Goal: Task Accomplishment & Management: Complete application form

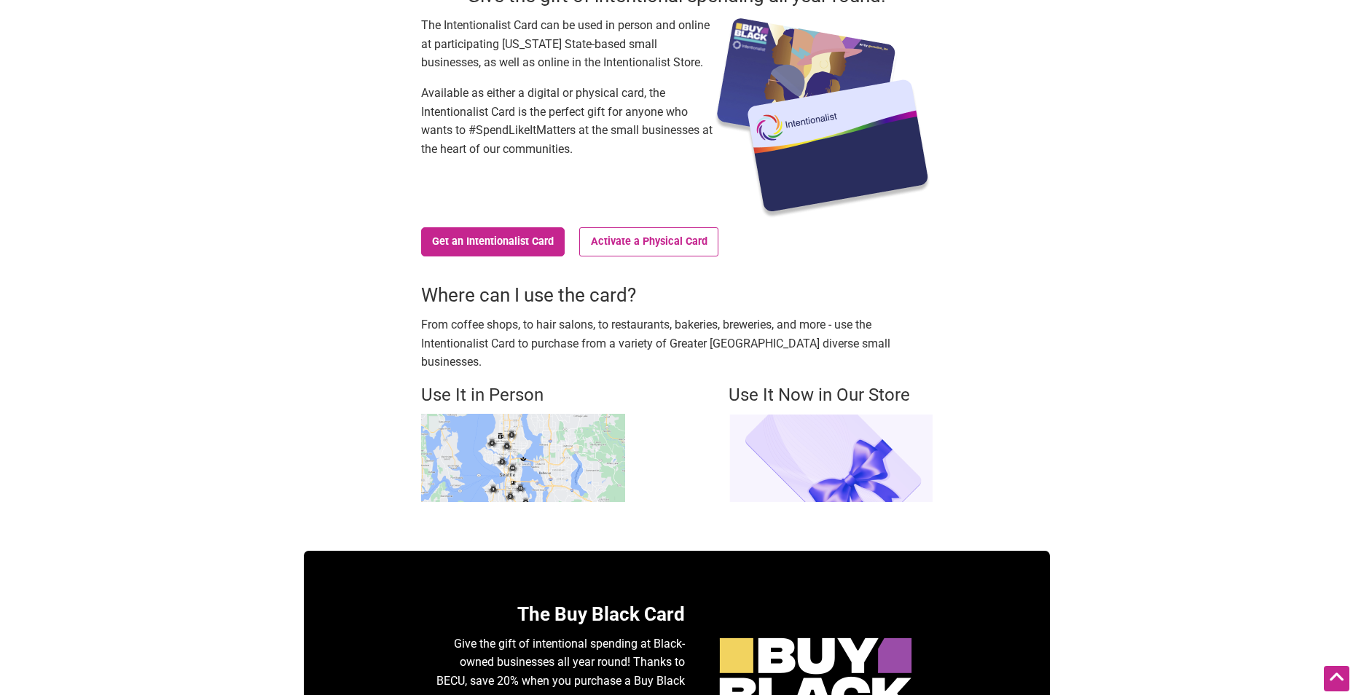
scroll to position [146, 0]
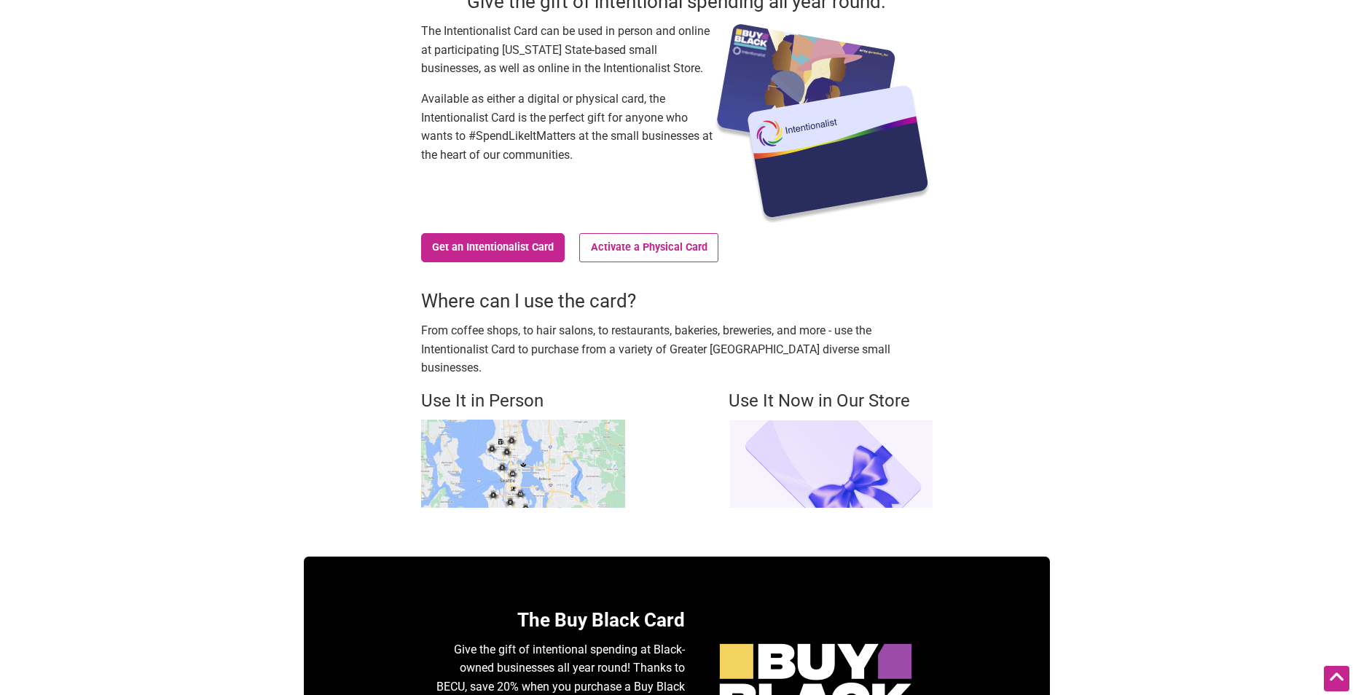
click at [528, 438] on img at bounding box center [523, 464] width 204 height 88
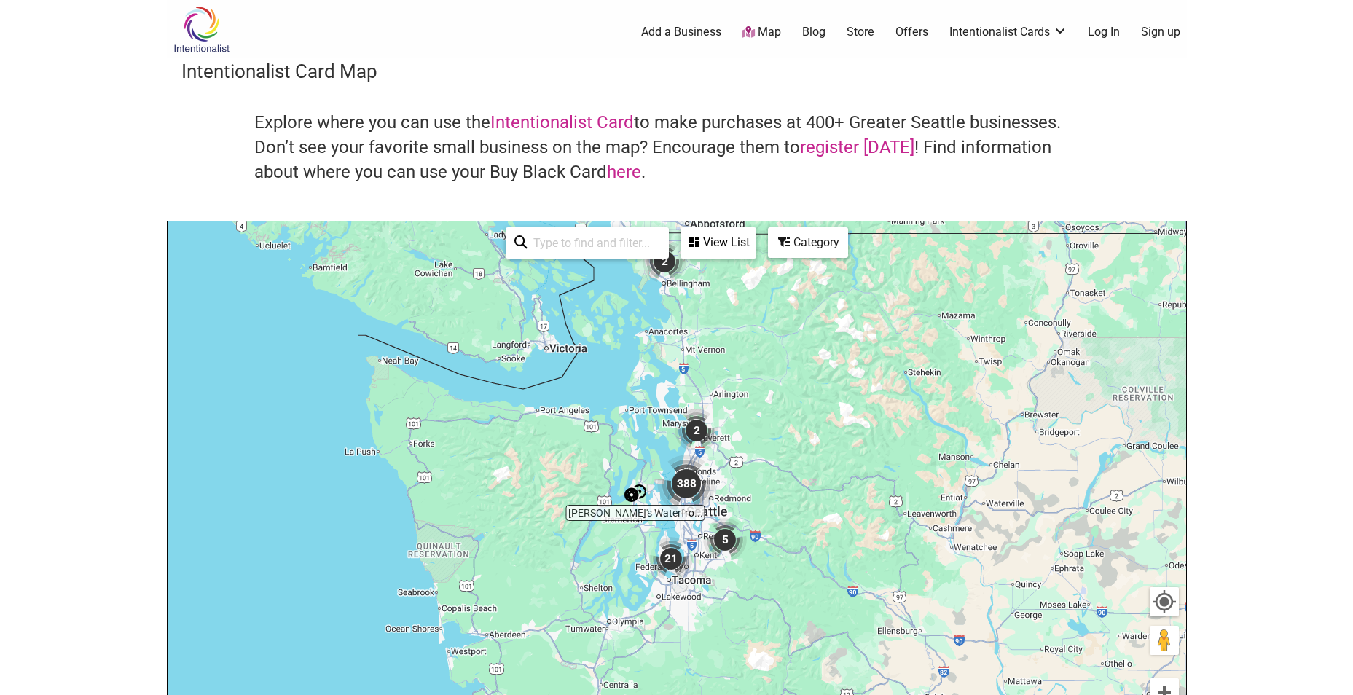
drag, startPoint x: 817, startPoint y: 440, endPoint x: 821, endPoint y: 336, distance: 104.3
click at [821, 336] on div "To navigate, press the arrow keys." at bounding box center [677, 504] width 1018 height 567
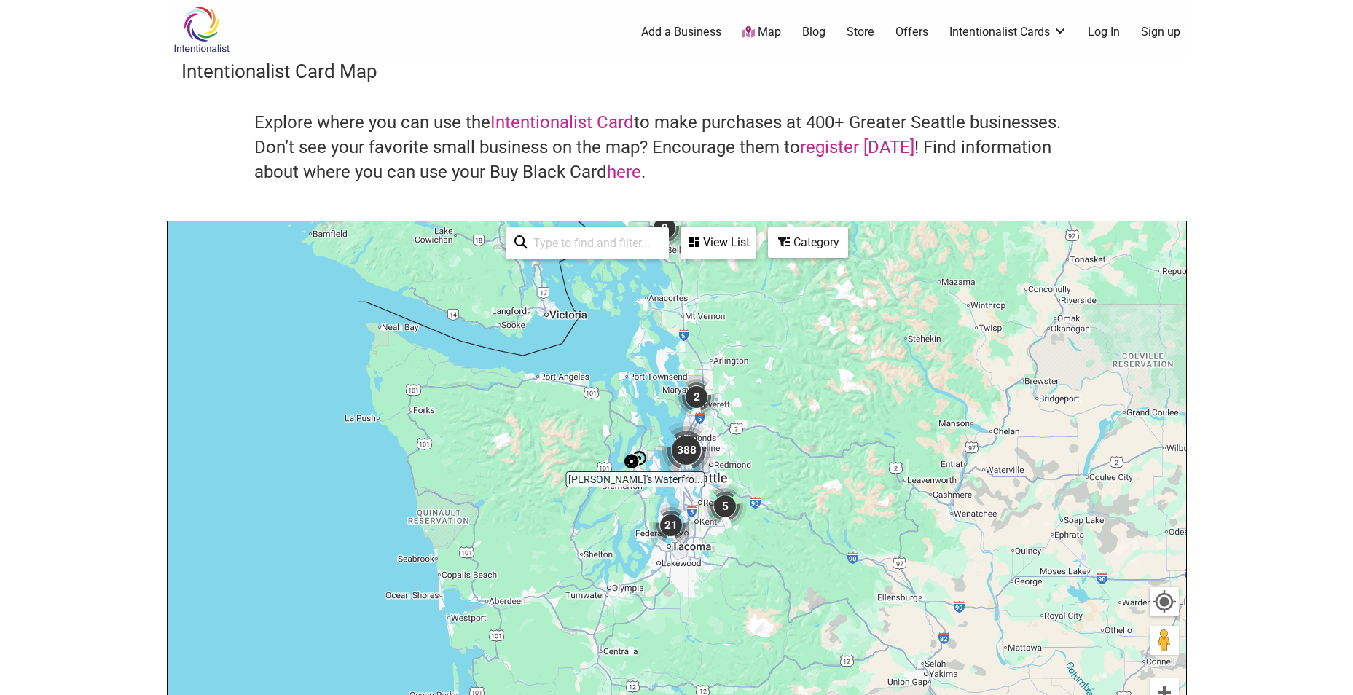
click at [686, 448] on img "388" at bounding box center [686, 450] width 58 height 58
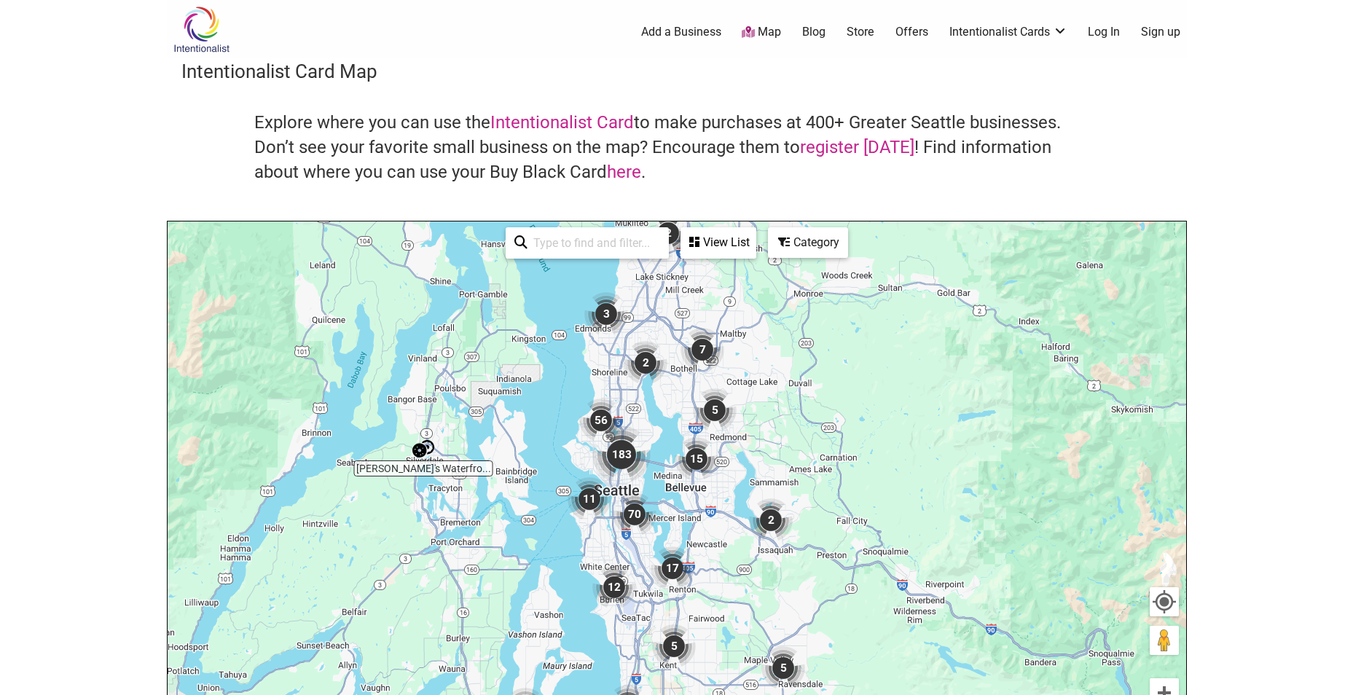
click at [616, 452] on img "183" at bounding box center [621, 454] width 58 height 58
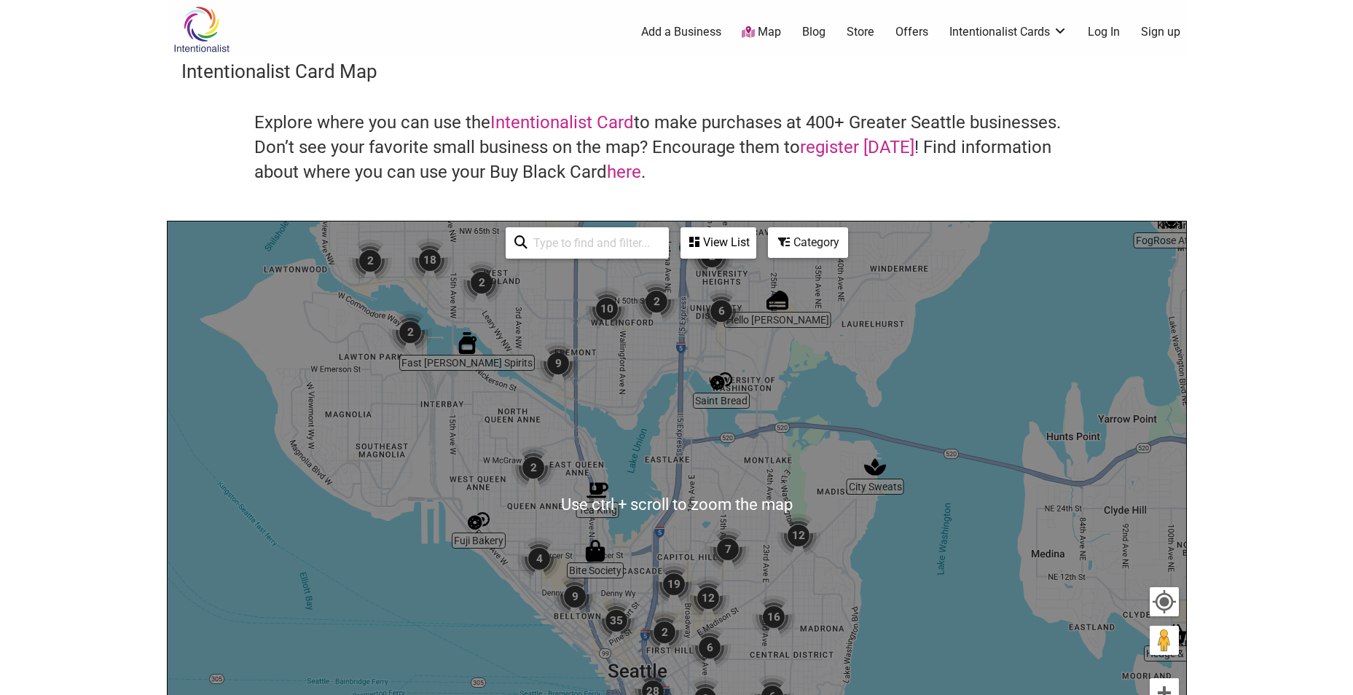
click at [680, 588] on img "19" at bounding box center [674, 584] width 44 height 44
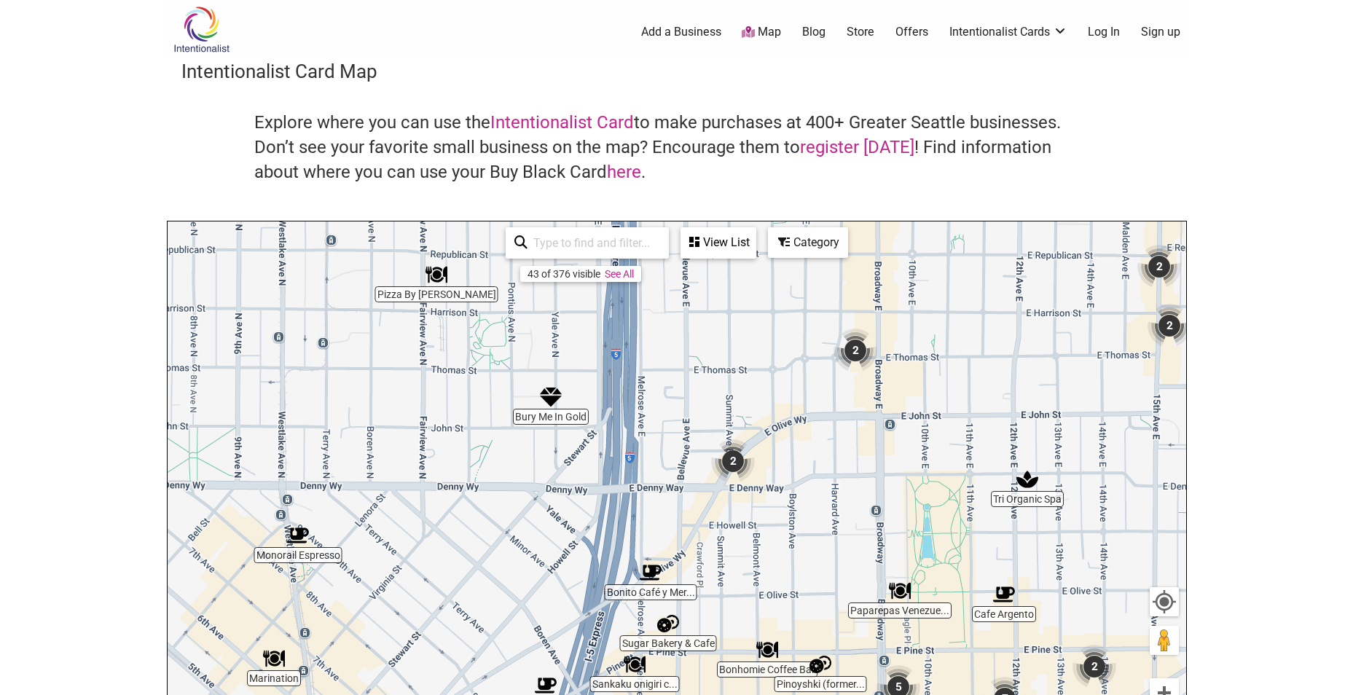
click at [735, 465] on img "2" at bounding box center [733, 461] width 44 height 44
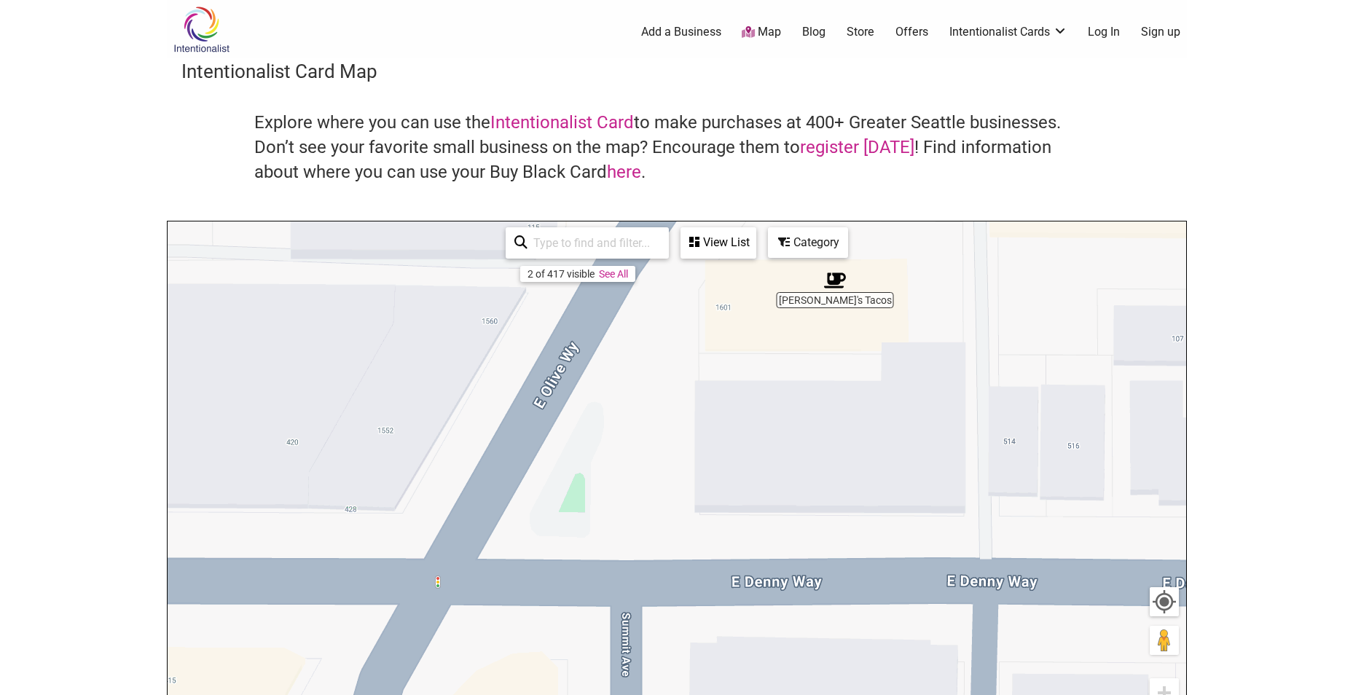
click at [834, 279] on img "Carmelo's Tacos" at bounding box center [835, 281] width 22 height 22
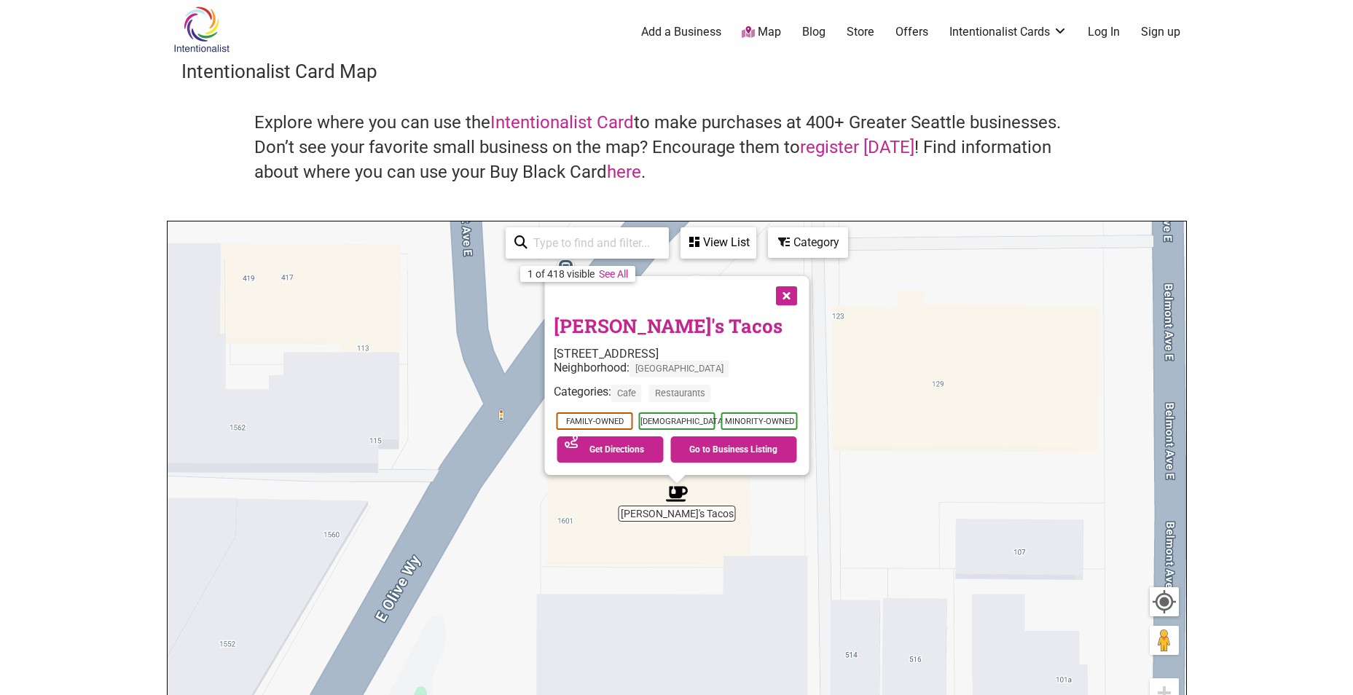
click at [788, 299] on button "Close" at bounding box center [784, 294] width 36 height 36
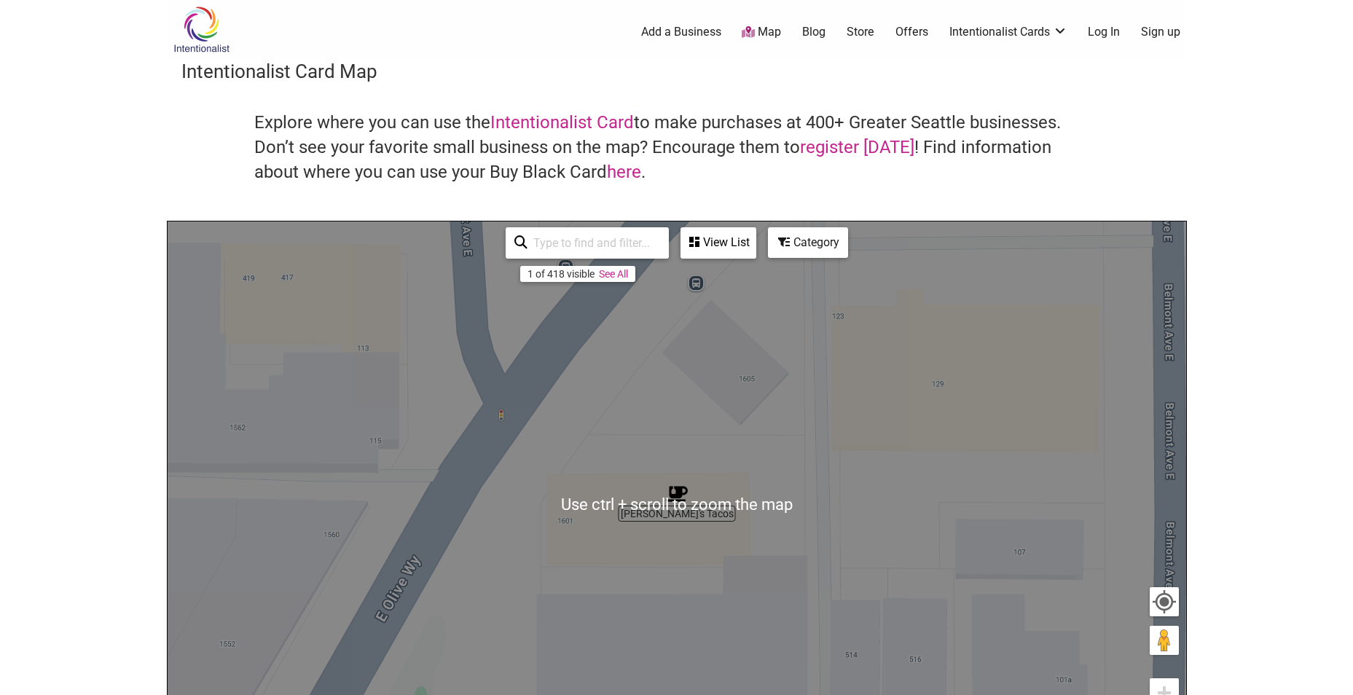
scroll to position [219, 0]
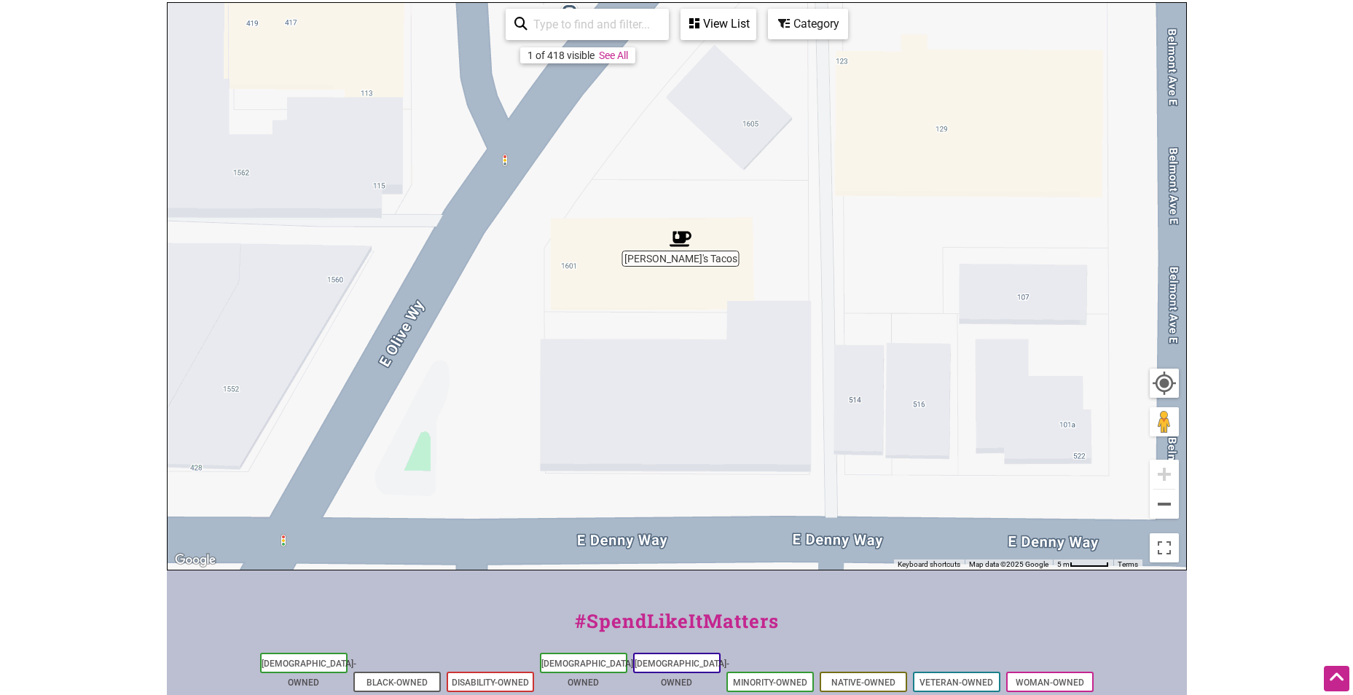
drag, startPoint x: 907, startPoint y: 399, endPoint x: 912, endPoint y: 308, distance: 91.2
click at [912, 308] on div "To navigate, press the arrow keys." at bounding box center [677, 286] width 1018 height 567
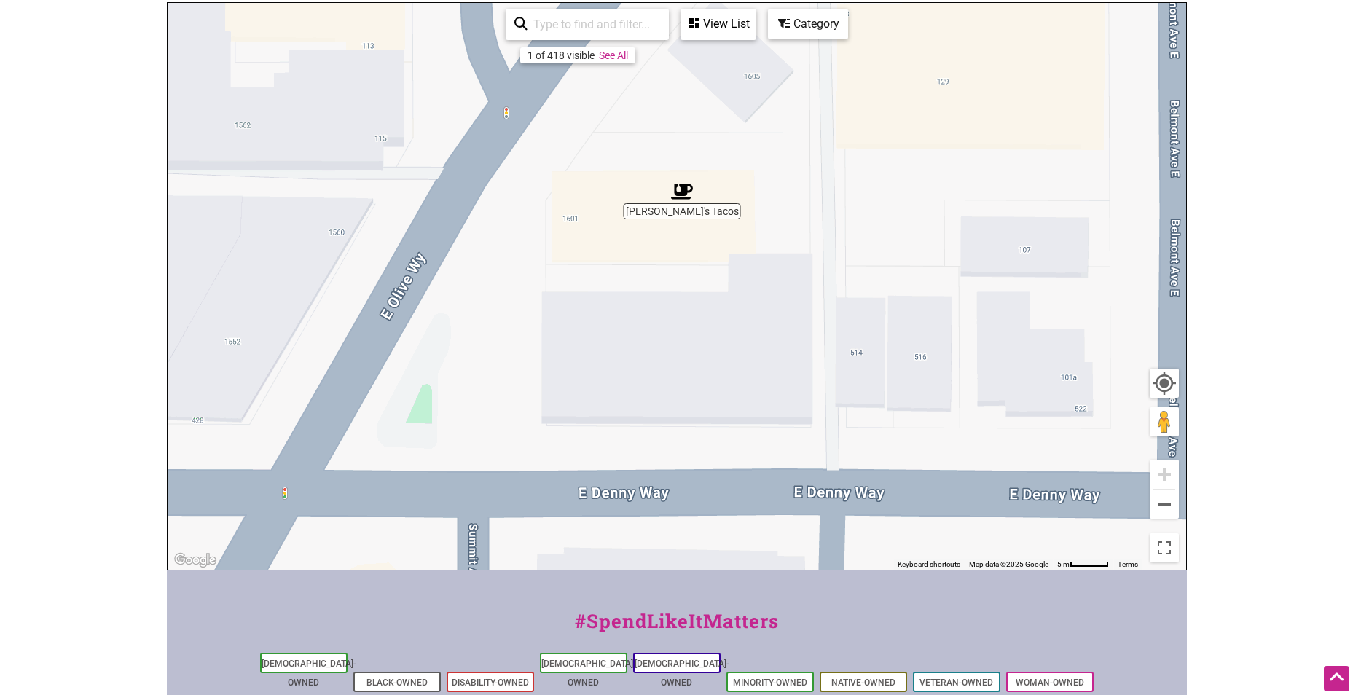
drag, startPoint x: 927, startPoint y: 429, endPoint x: 884, endPoint y: 285, distance: 150.7
click at [884, 285] on div "To navigate, press the arrow keys." at bounding box center [677, 286] width 1018 height 567
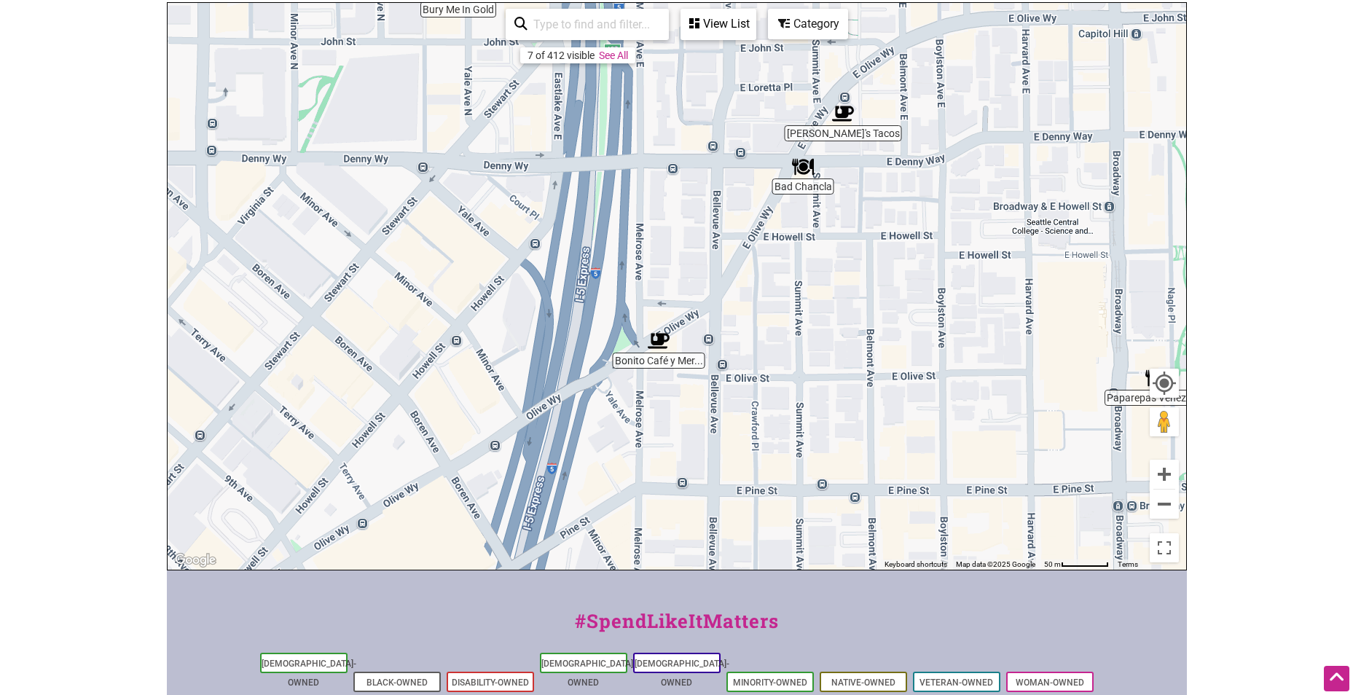
drag, startPoint x: 856, startPoint y: 416, endPoint x: 858, endPoint y: 291, distance: 124.6
click at [858, 291] on div "To navigate, press the arrow keys." at bounding box center [677, 286] width 1018 height 567
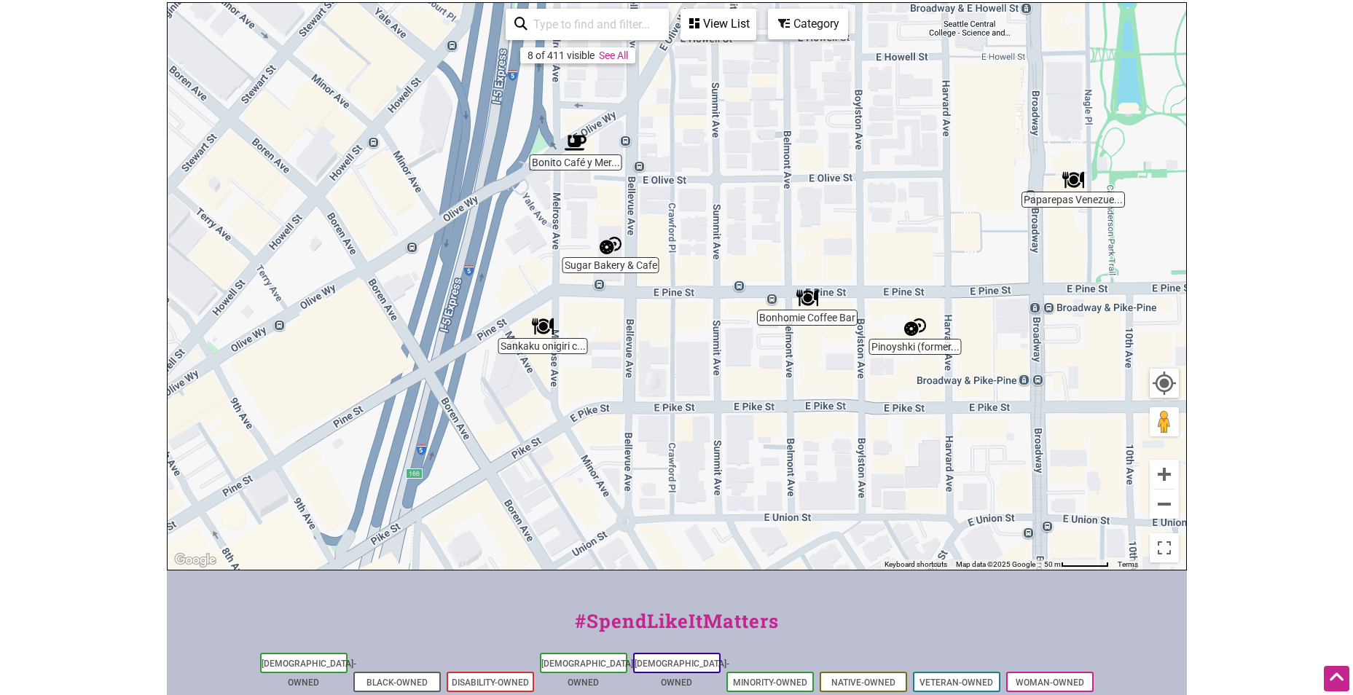
drag, startPoint x: 901, startPoint y: 409, endPoint x: 817, endPoint y: 207, distance: 219.2
click at [817, 207] on div "To navigate, press the arrow keys." at bounding box center [677, 286] width 1018 height 567
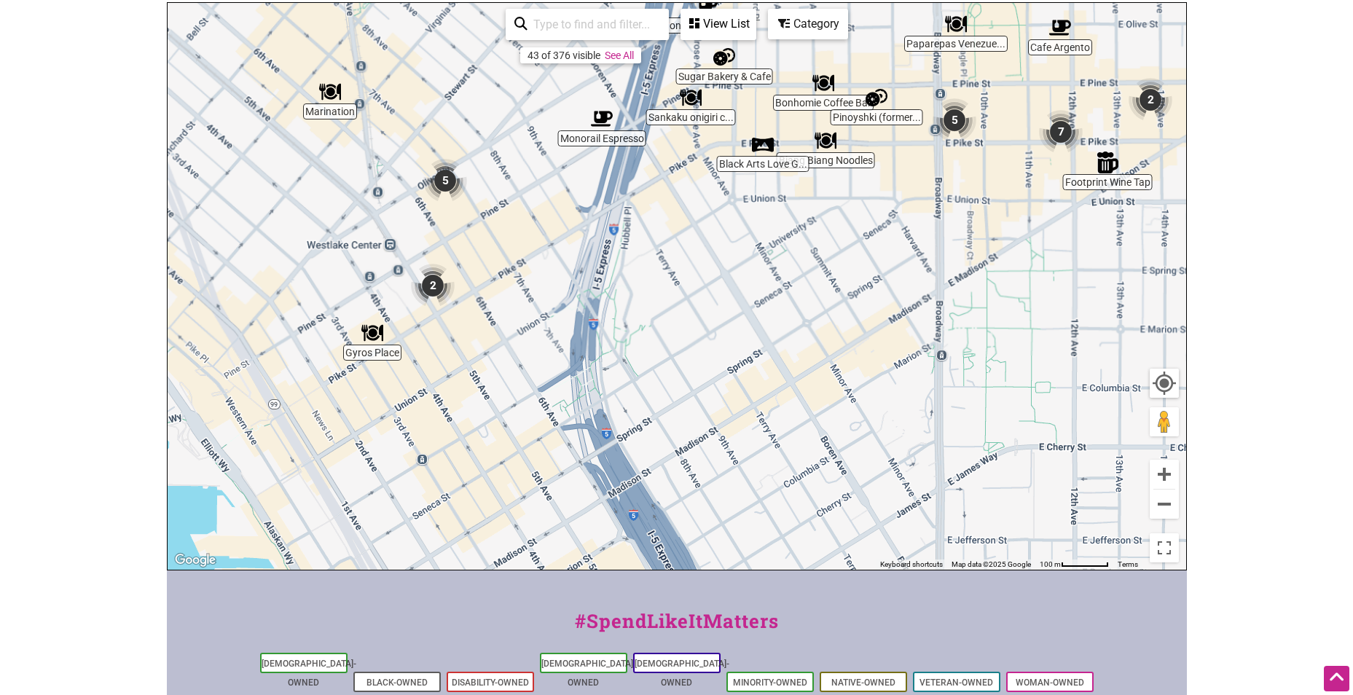
drag, startPoint x: 596, startPoint y: 457, endPoint x: 642, endPoint y: 276, distance: 186.4
click at [685, 227] on div "To navigate, press the arrow keys." at bounding box center [677, 286] width 1018 height 567
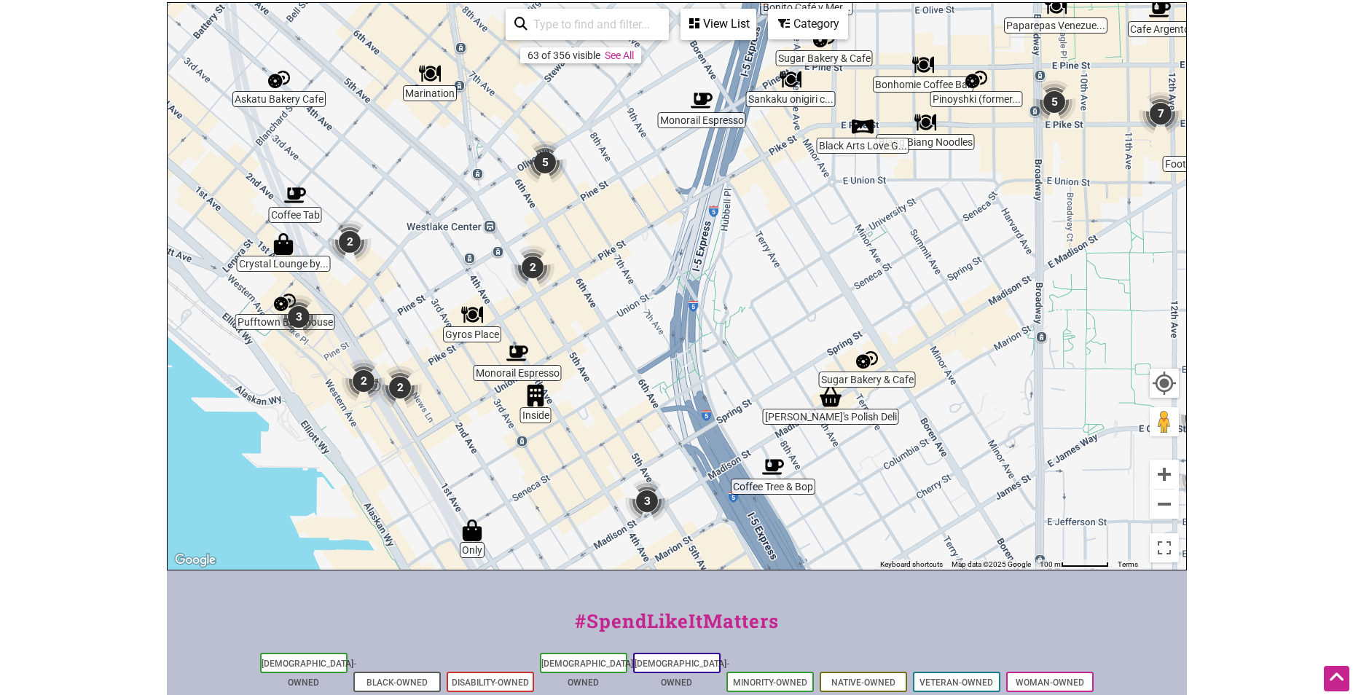
drag, startPoint x: 557, startPoint y: 339, endPoint x: 653, endPoint y: 325, distance: 97.3
click at [653, 325] on div "To navigate, press the arrow keys." at bounding box center [677, 286] width 1018 height 567
drag, startPoint x: 582, startPoint y: 405, endPoint x: 602, endPoint y: 461, distance: 59.4
click at [602, 461] on div "To navigate, press the arrow keys." at bounding box center [677, 286] width 1018 height 567
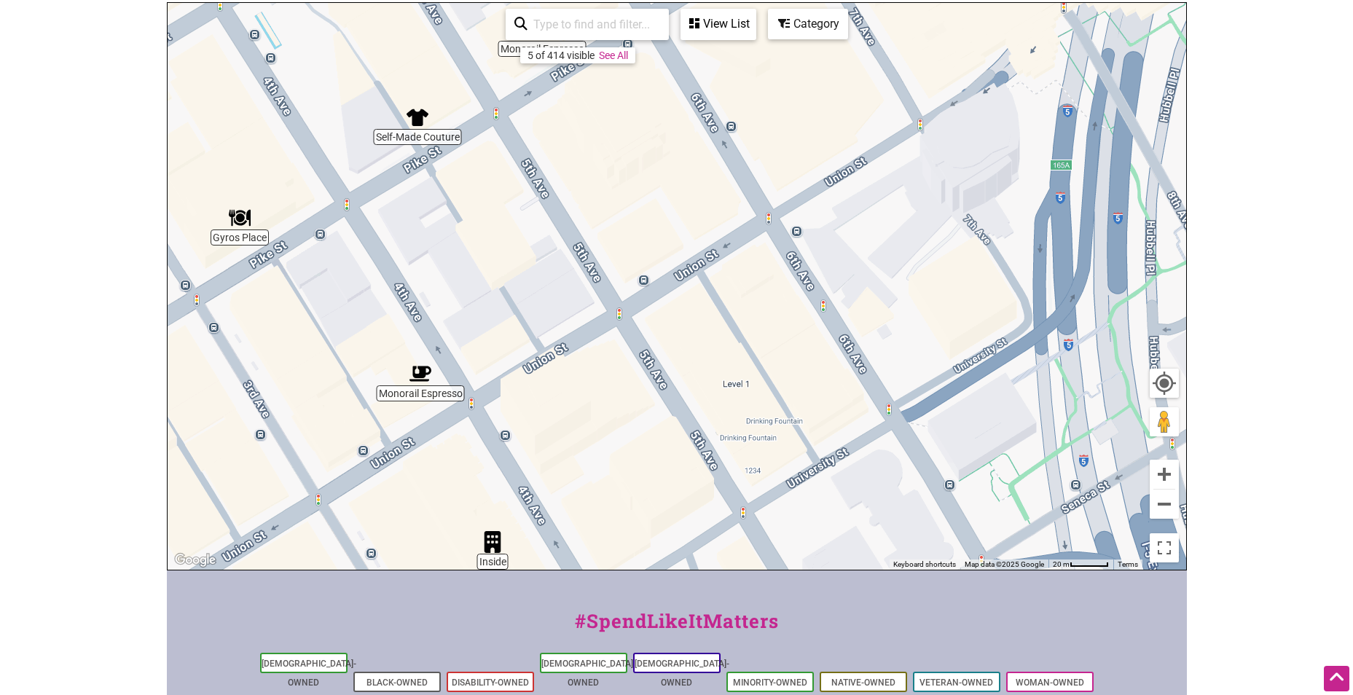
drag, startPoint x: 480, startPoint y: 255, endPoint x: 538, endPoint y: 183, distance: 92.7
click at [538, 183] on div "To navigate, press the arrow keys." at bounding box center [677, 286] width 1018 height 567
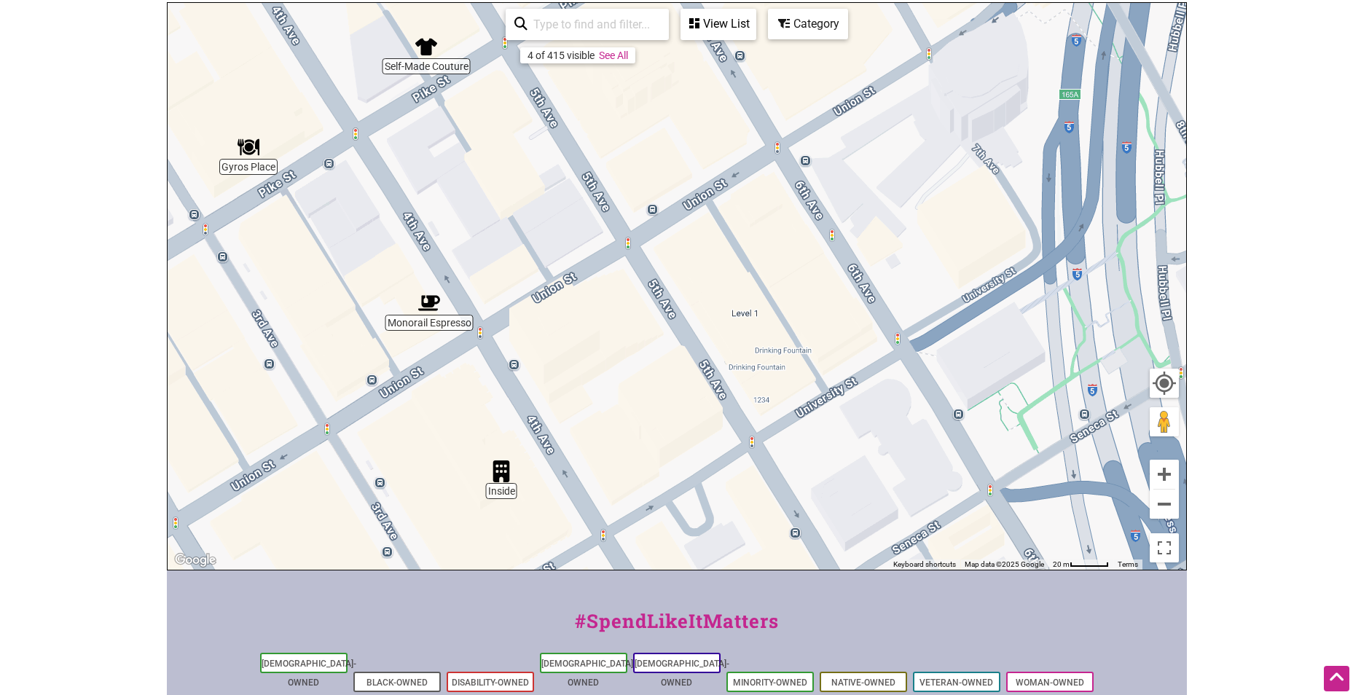
drag, startPoint x: 690, startPoint y: 412, endPoint x: 643, endPoint y: 302, distance: 118.8
click at [643, 302] on div "To navigate, press the arrow keys." at bounding box center [677, 286] width 1018 height 567
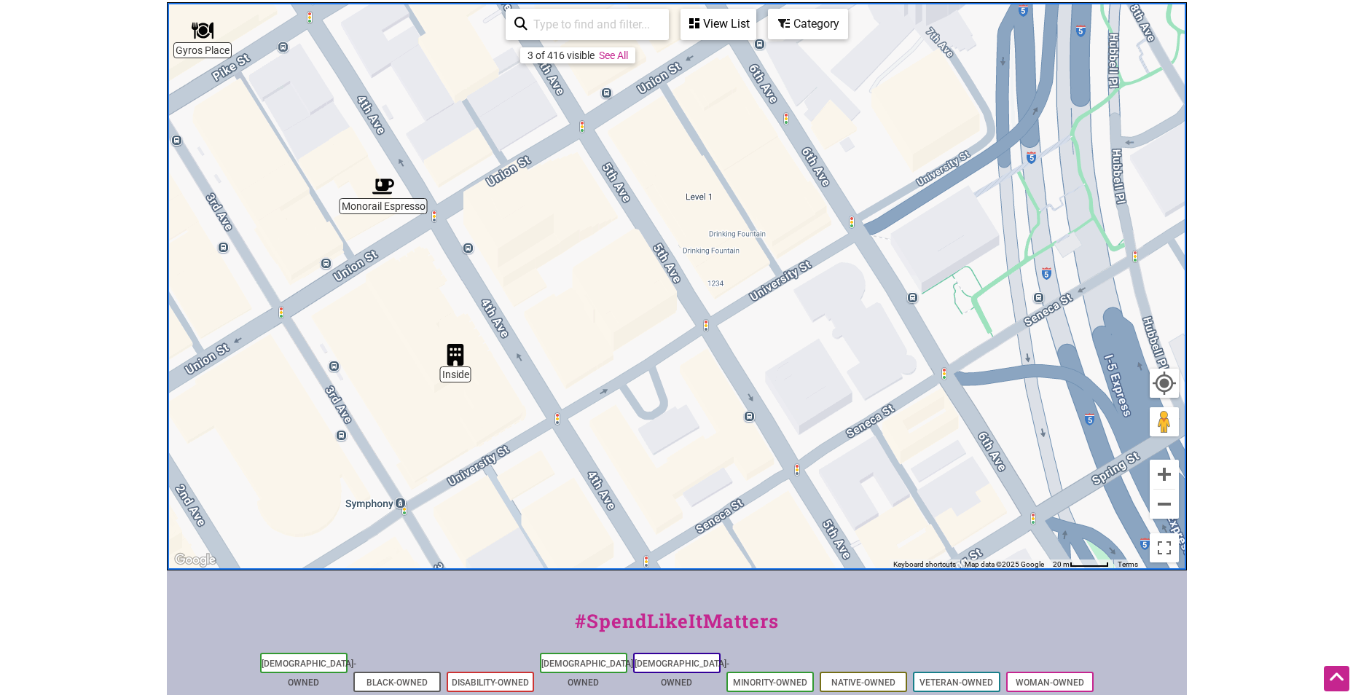
click at [458, 360] on img "Inside" at bounding box center [455, 355] width 22 height 22
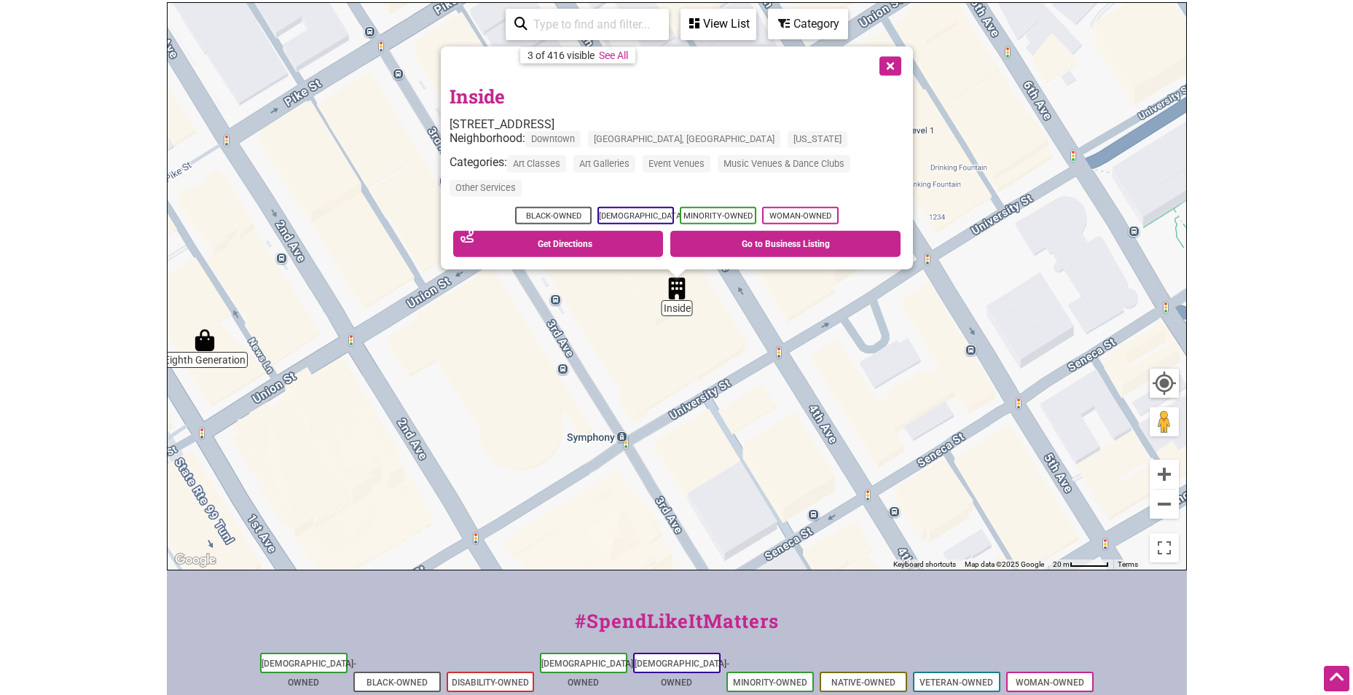
click at [896, 71] on button "Close" at bounding box center [889, 64] width 36 height 36
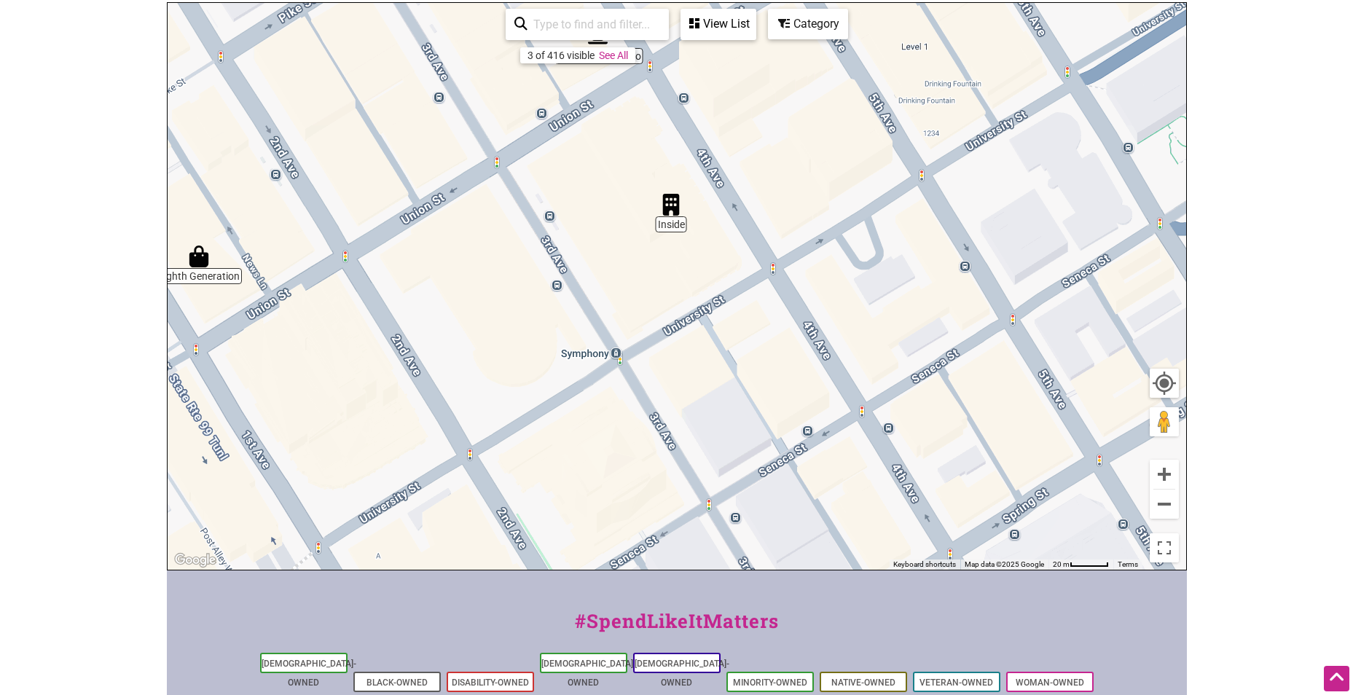
drag, startPoint x: 777, startPoint y: 437, endPoint x: 772, endPoint y: 352, distance: 85.4
click at [772, 352] on div "To navigate, press the arrow keys." at bounding box center [677, 286] width 1018 height 567
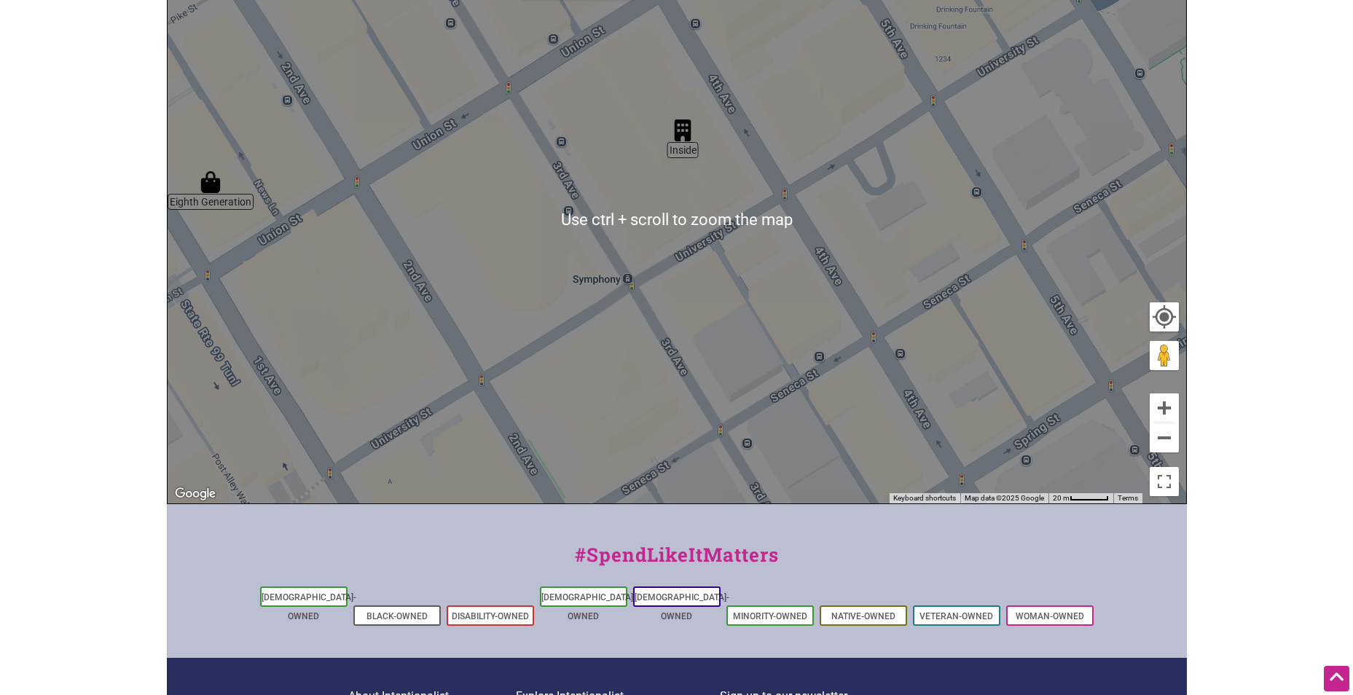
scroll to position [364, 0]
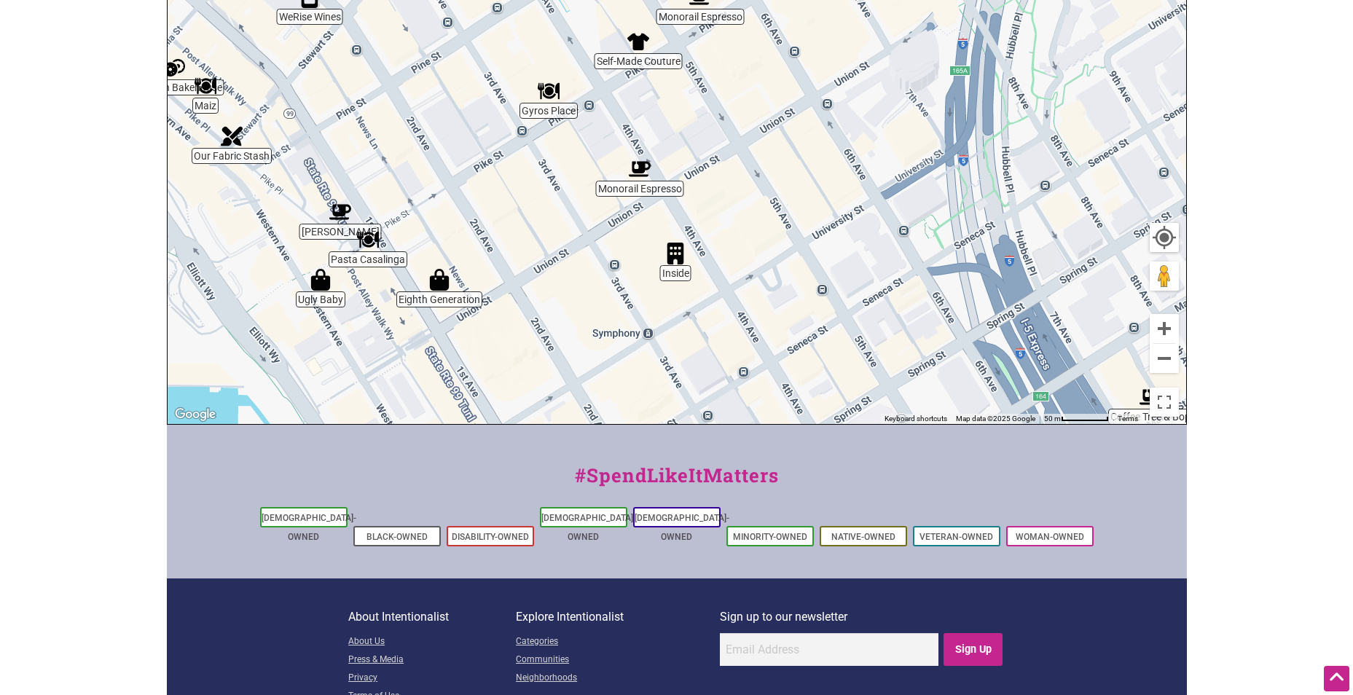
drag, startPoint x: 662, startPoint y: 288, endPoint x: 662, endPoint y: 404, distance: 115.8
click at [662, 404] on div "To navigate, press the arrow keys." at bounding box center [677, 140] width 1018 height 567
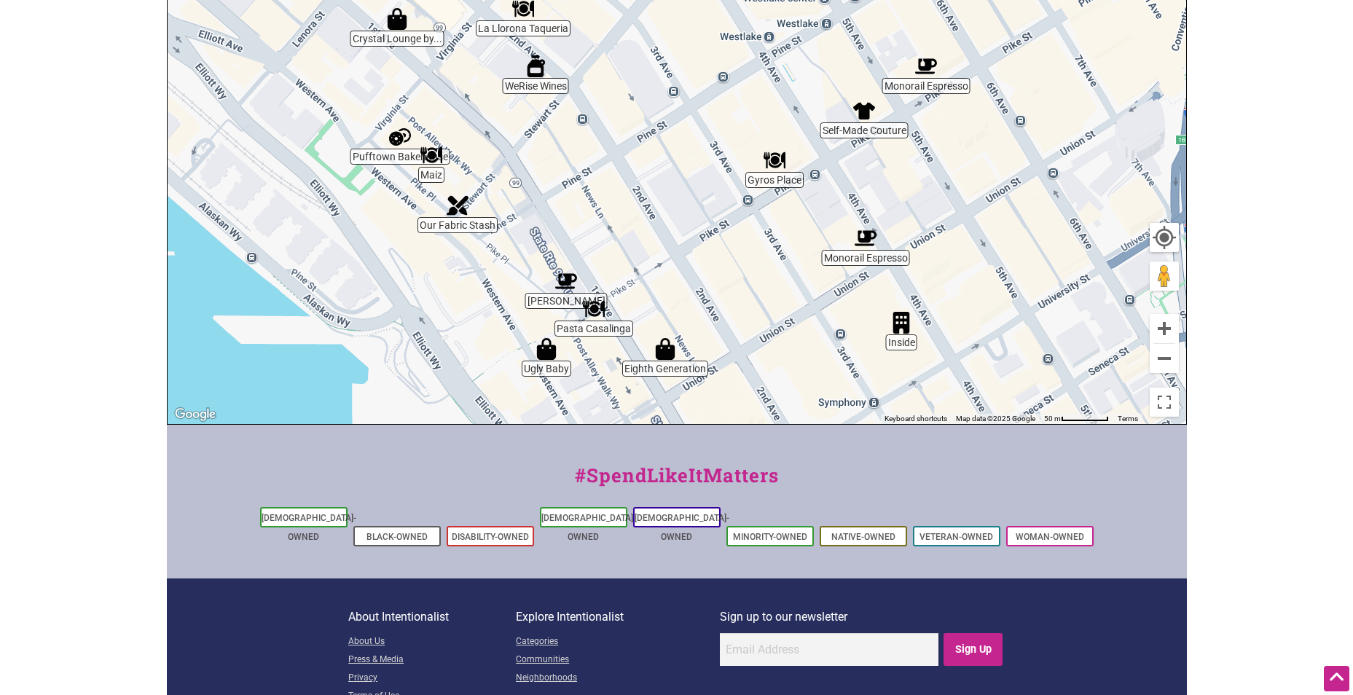
drag, startPoint x: 425, startPoint y: 294, endPoint x: 609, endPoint y: 362, distance: 195.9
click at [609, 362] on div "To navigate, press the arrow keys." at bounding box center [677, 140] width 1018 height 567
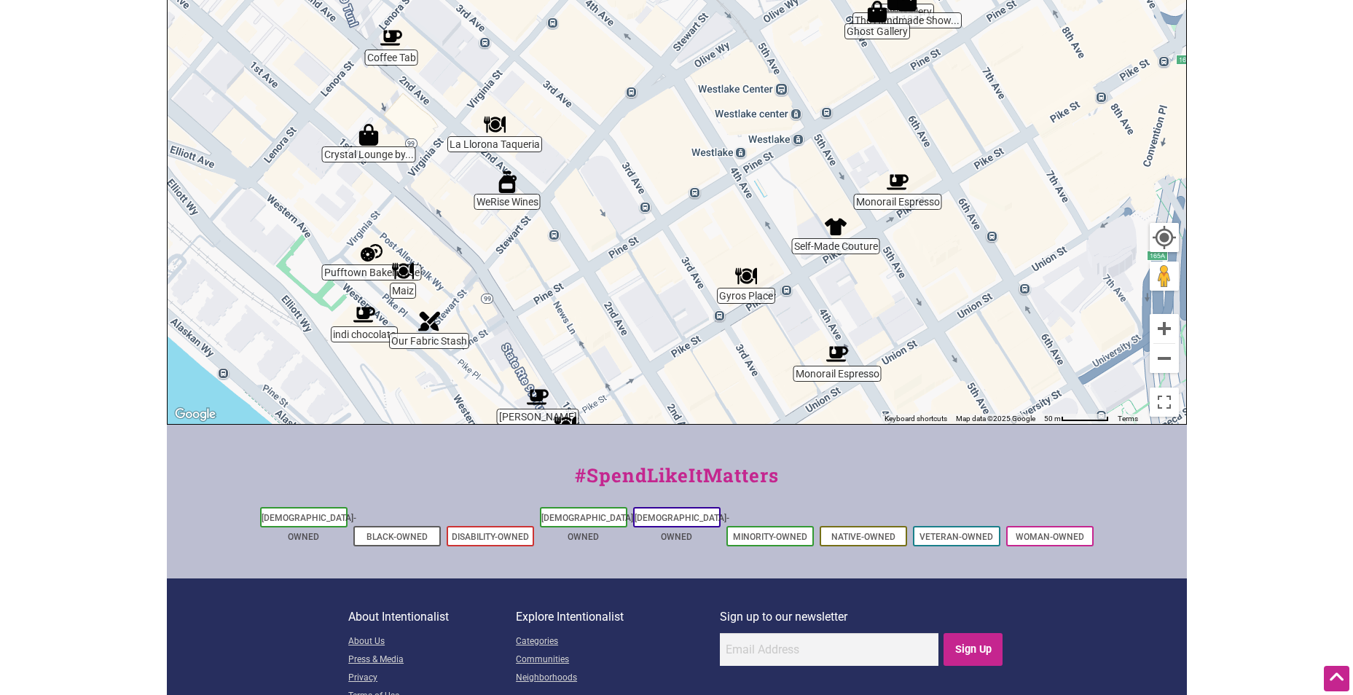
drag, startPoint x: 592, startPoint y: 266, endPoint x: 561, endPoint y: 319, distance: 61.4
click at [542, 336] on div "To navigate, press the arrow keys." at bounding box center [677, 140] width 1018 height 567
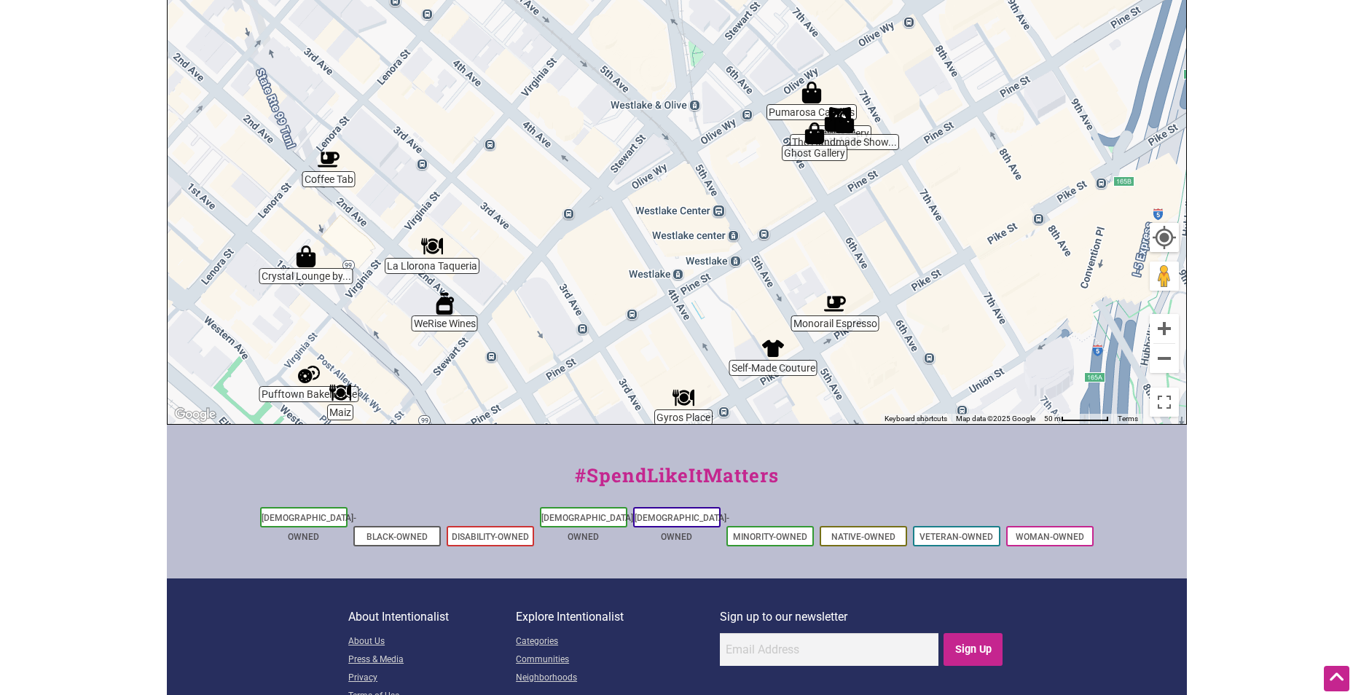
drag, startPoint x: 978, startPoint y: 250, endPoint x: 916, endPoint y: 398, distance: 161.3
click at [916, 398] on div "To navigate, press the arrow keys." at bounding box center [677, 140] width 1018 height 567
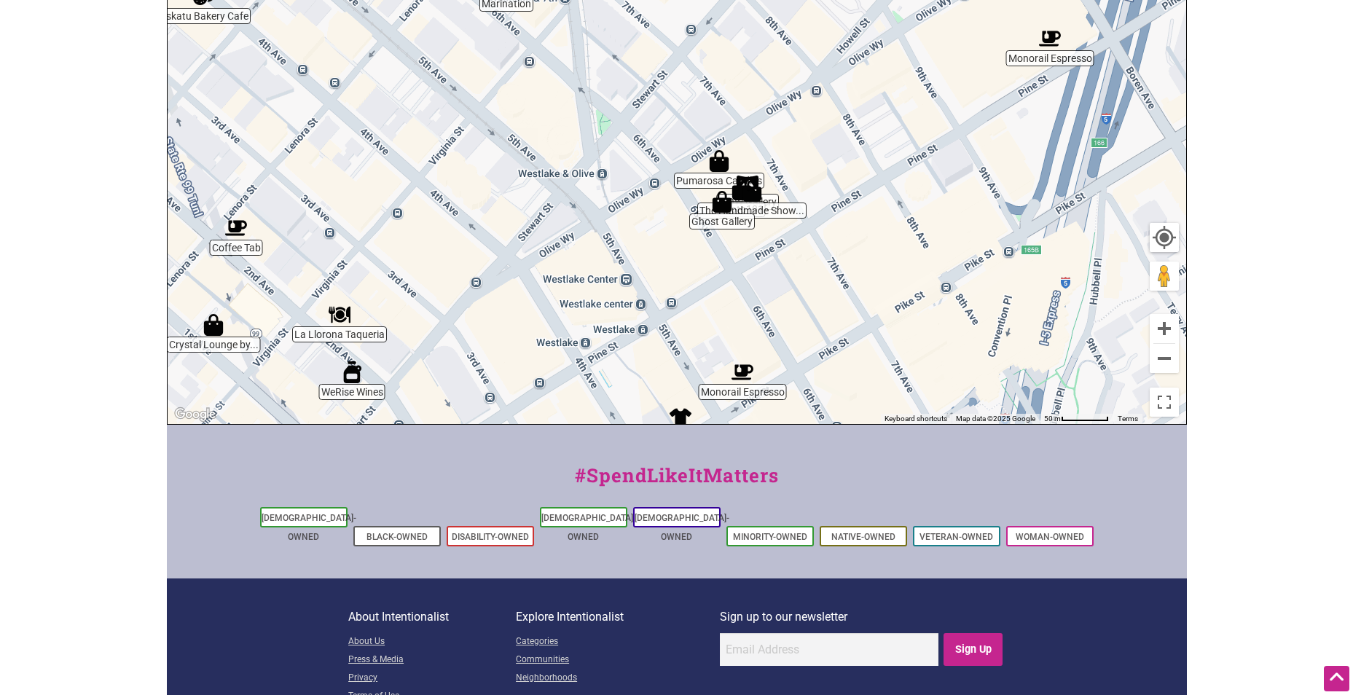
drag, startPoint x: 831, startPoint y: 237, endPoint x: 734, endPoint y: 285, distance: 107.8
click at [734, 285] on div "To navigate, press the arrow keys." at bounding box center [677, 140] width 1018 height 567
click at [723, 207] on img "Ghost Gallery" at bounding box center [722, 202] width 22 height 22
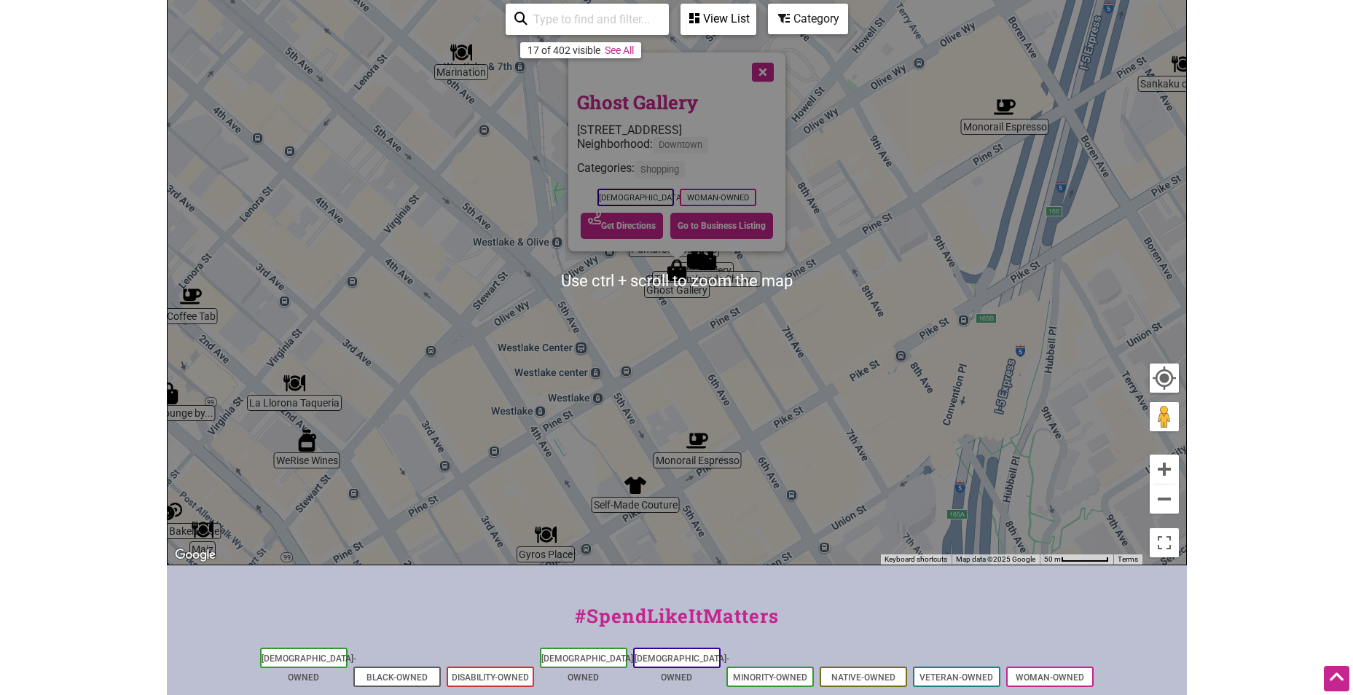
scroll to position [219, 0]
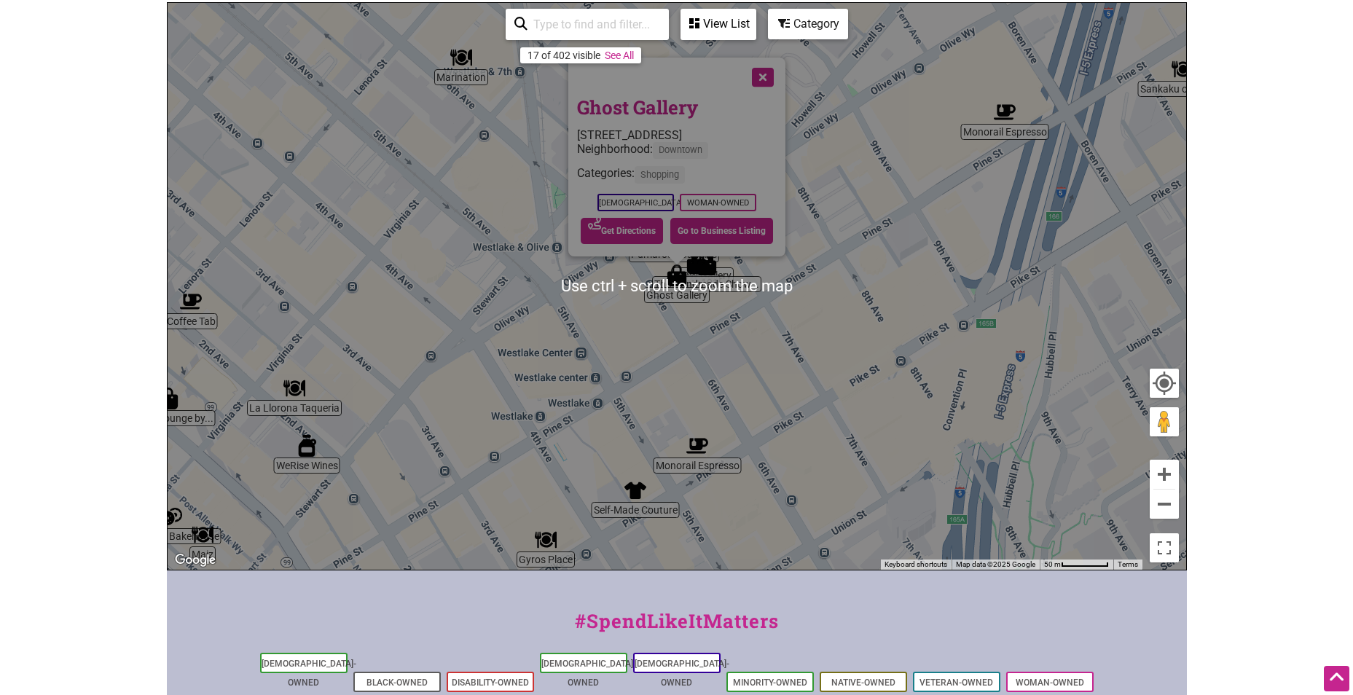
click at [712, 144] on div "Neighborhood: Downtown" at bounding box center [677, 154] width 200 height 24
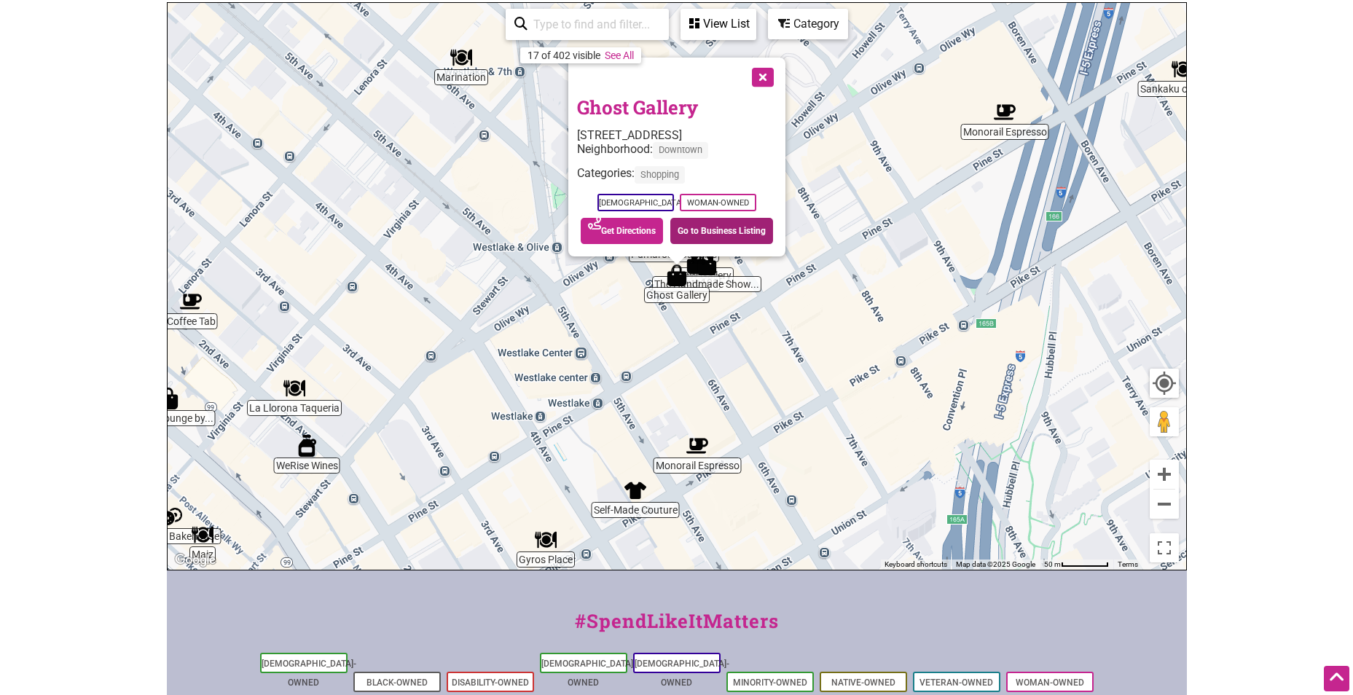
click at [691, 232] on link "Go to Business Listing" at bounding box center [721, 231] width 103 height 26
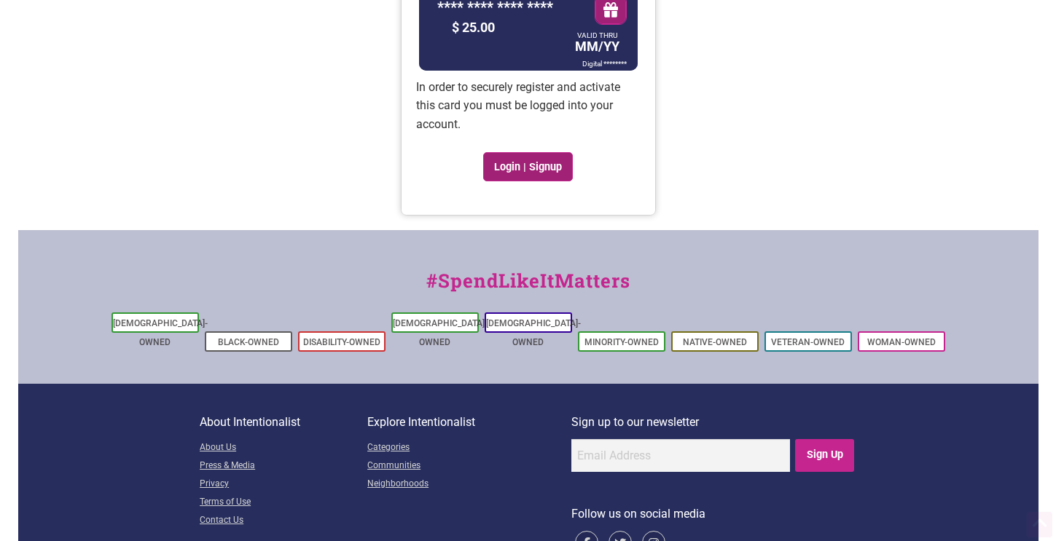
scroll to position [219, 0]
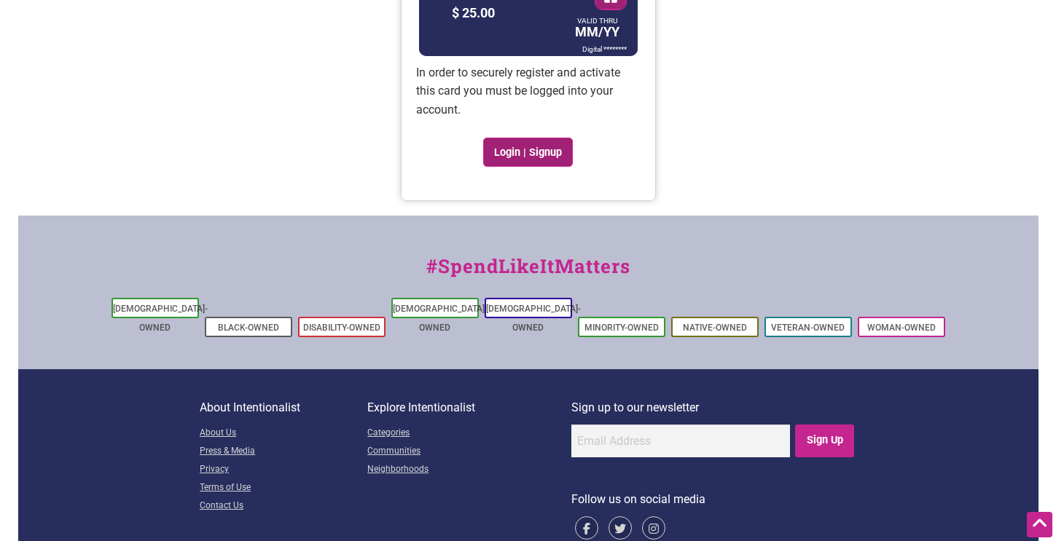
click at [510, 160] on link "Login | Signup" at bounding box center [528, 152] width 90 height 29
click at [600, 41] on div "VALID THRU MM/YY" at bounding box center [597, 30] width 52 height 25
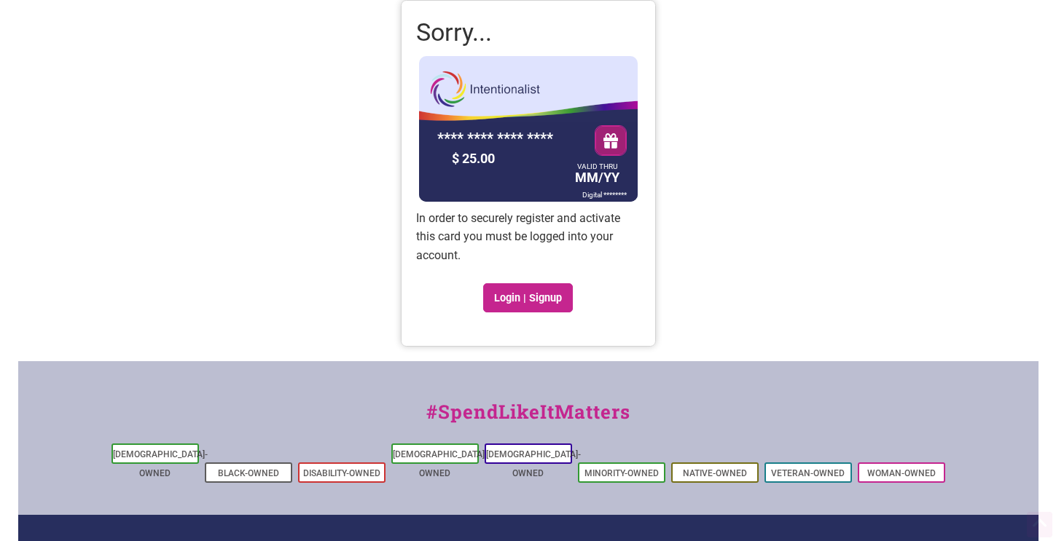
scroll to position [0, 0]
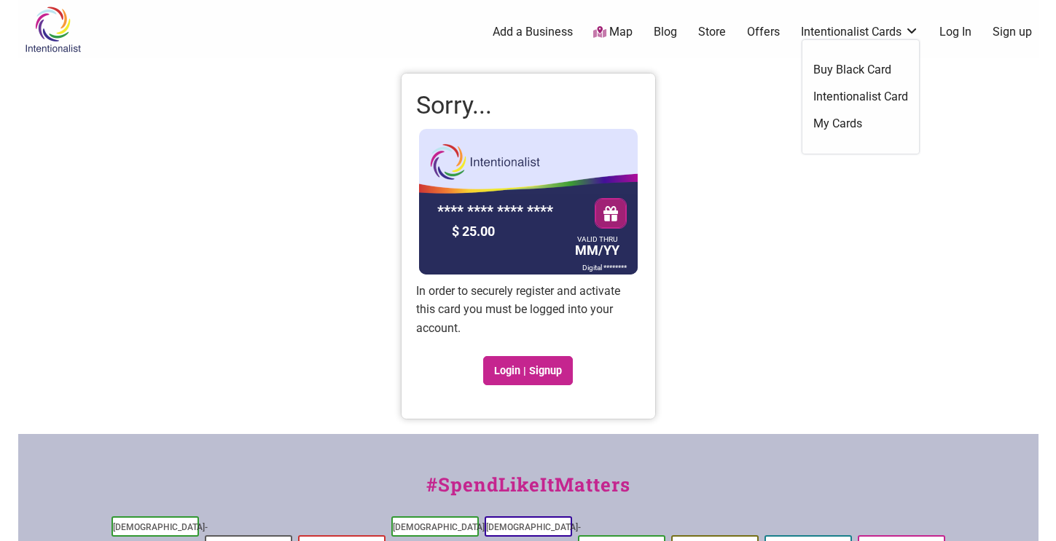
click at [882, 97] on link "Intentionalist Card" at bounding box center [860, 97] width 95 height 16
click at [513, 375] on link "Login | Signup" at bounding box center [528, 370] width 90 height 29
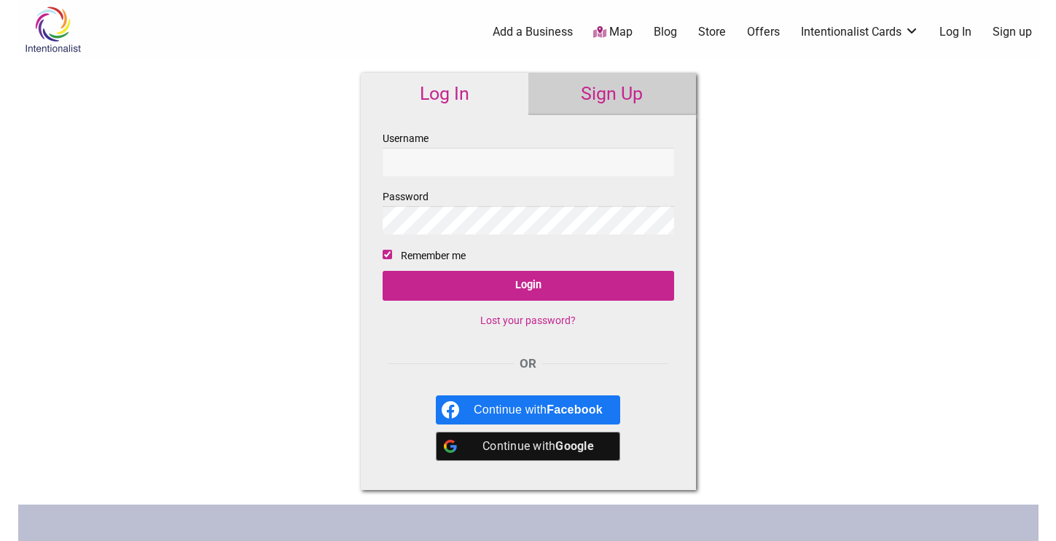
click at [613, 98] on link "Sign Up" at bounding box center [612, 94] width 168 height 42
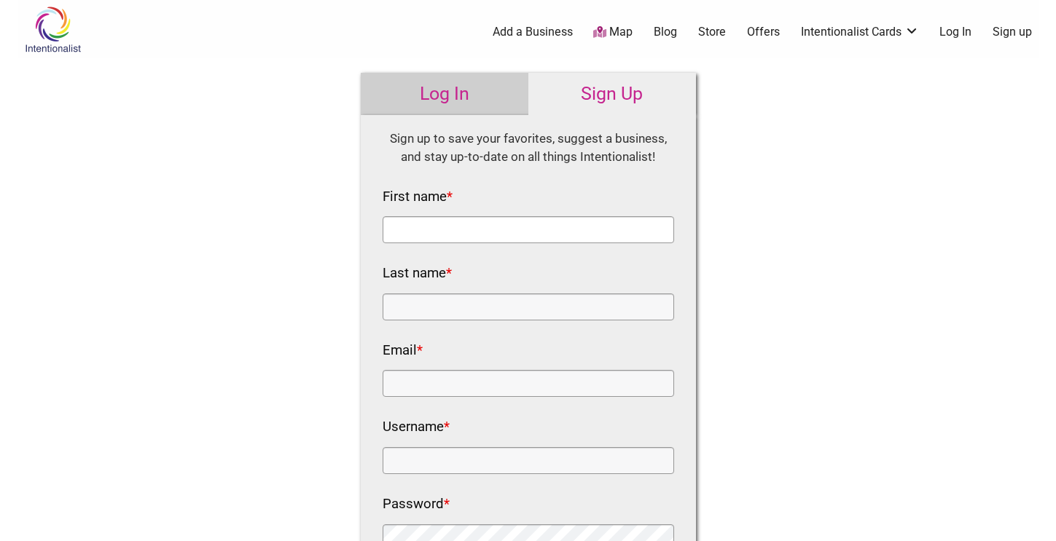
click at [503, 224] on input "First name *" at bounding box center [527, 229] width 291 height 27
type input "[PERSON_NAME]"
type input "[EMAIL_ADDRESS][PERSON_NAME][DOMAIN_NAME]"
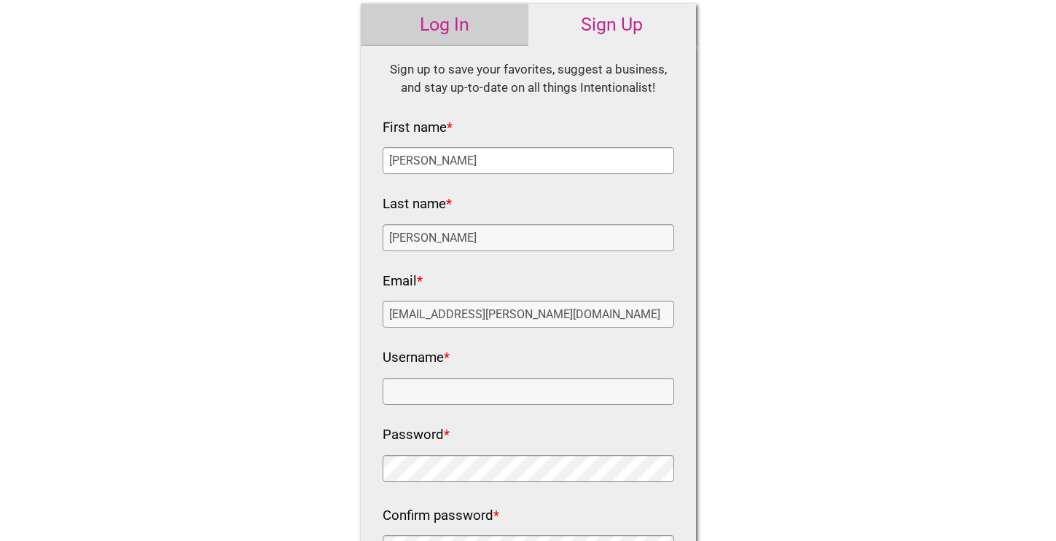
scroll to position [146, 0]
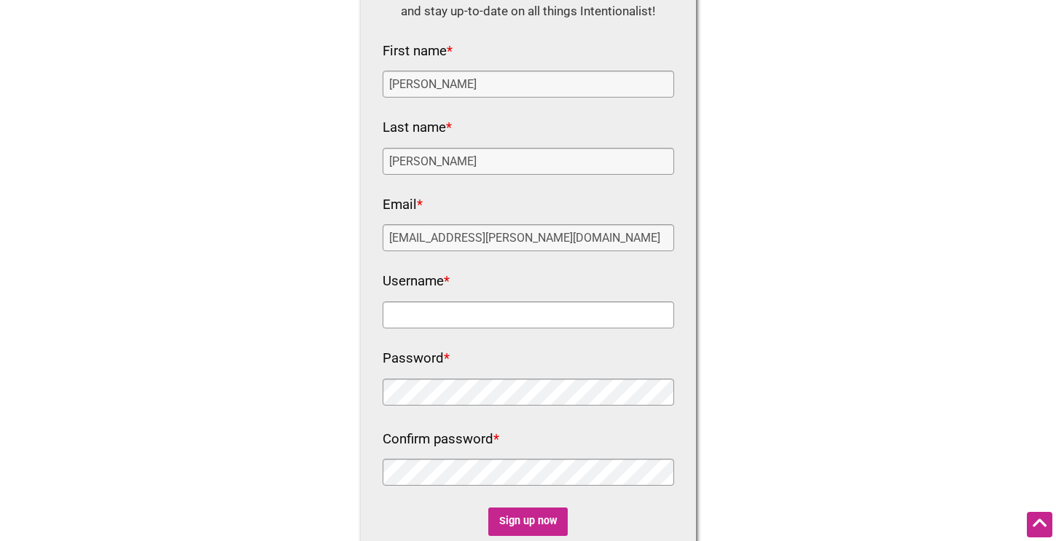
click at [508, 318] on input "Username *" at bounding box center [527, 315] width 291 height 27
click at [500, 316] on input "BrittRitt" at bounding box center [527, 315] width 291 height 27
type input "[PERSON_NAME]"
click at [525, 512] on input "Sign up now" at bounding box center [527, 522] width 79 height 28
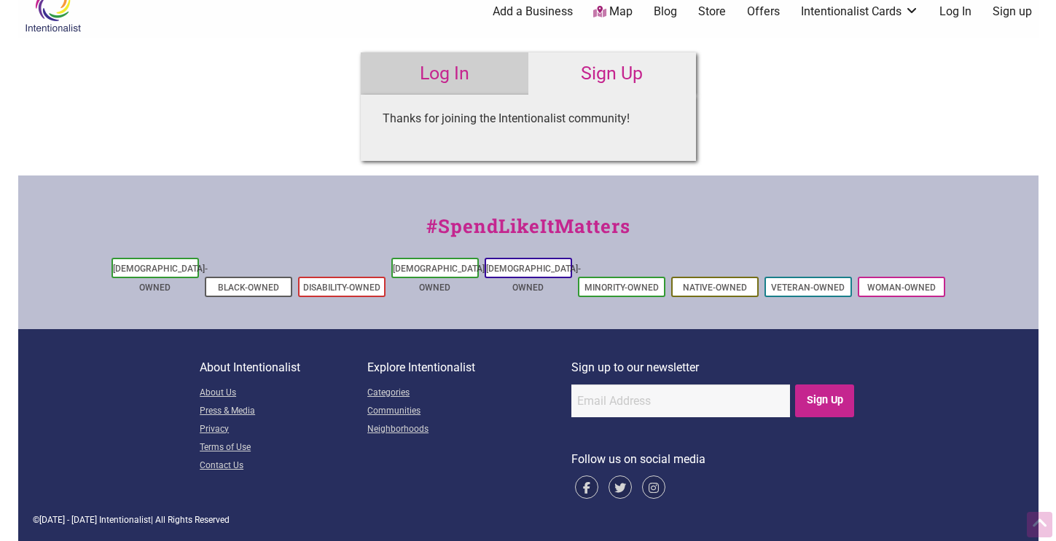
scroll to position [0, 0]
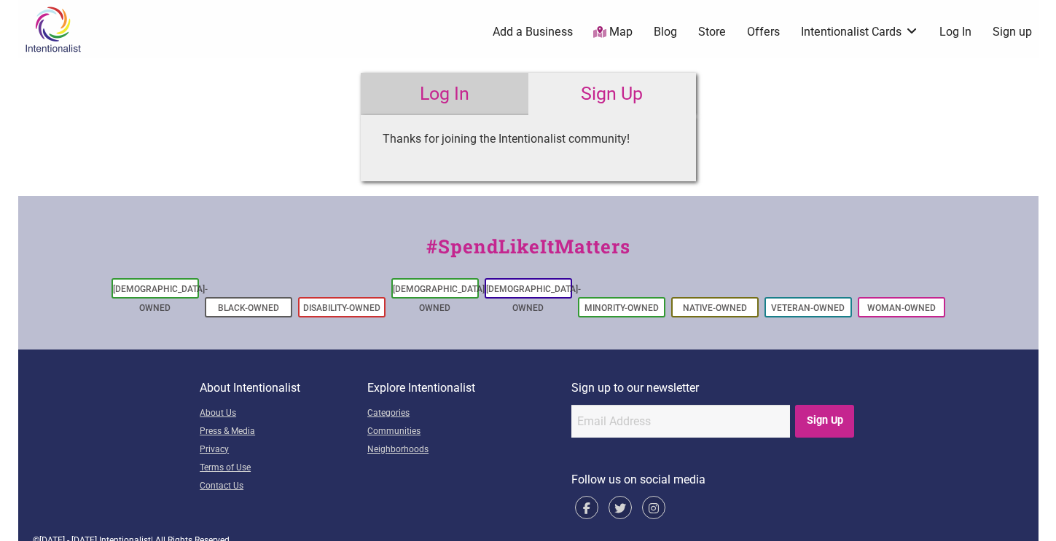
click at [967, 36] on link "Log In" at bounding box center [955, 32] width 32 height 16
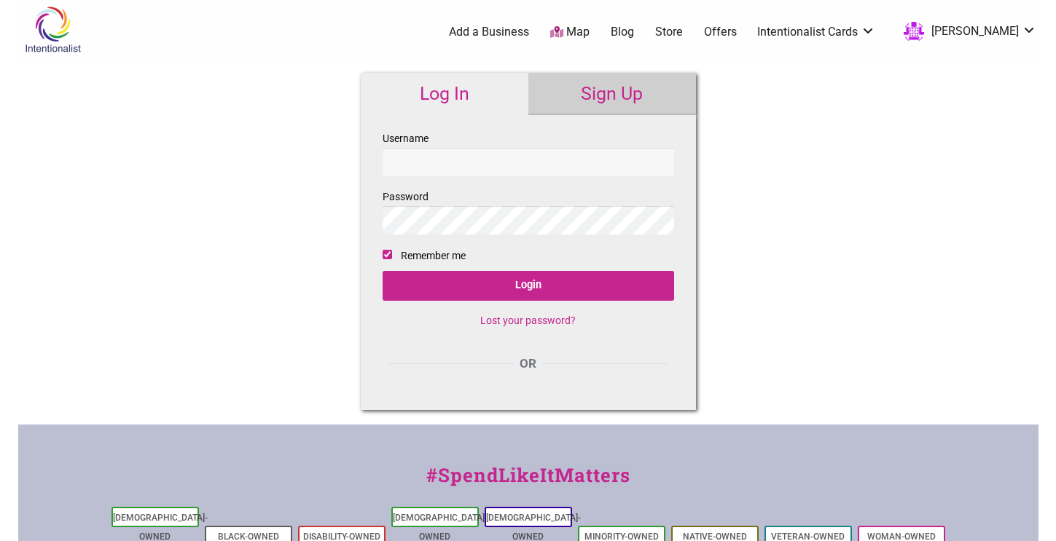
click at [514, 159] on input "Username" at bounding box center [527, 162] width 291 height 28
type input "[PERSON_NAME]"
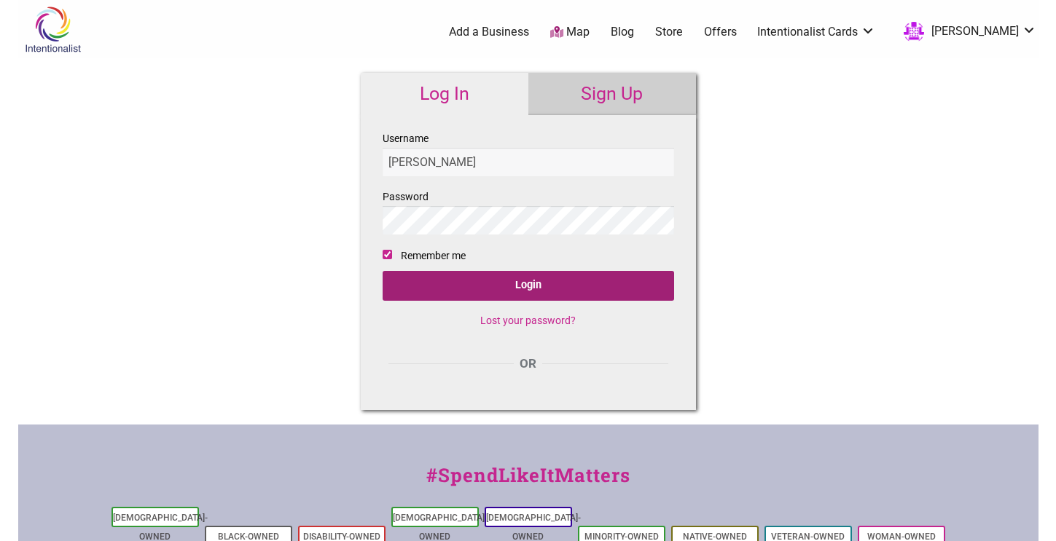
click at [608, 288] on input "Login" at bounding box center [527, 286] width 291 height 30
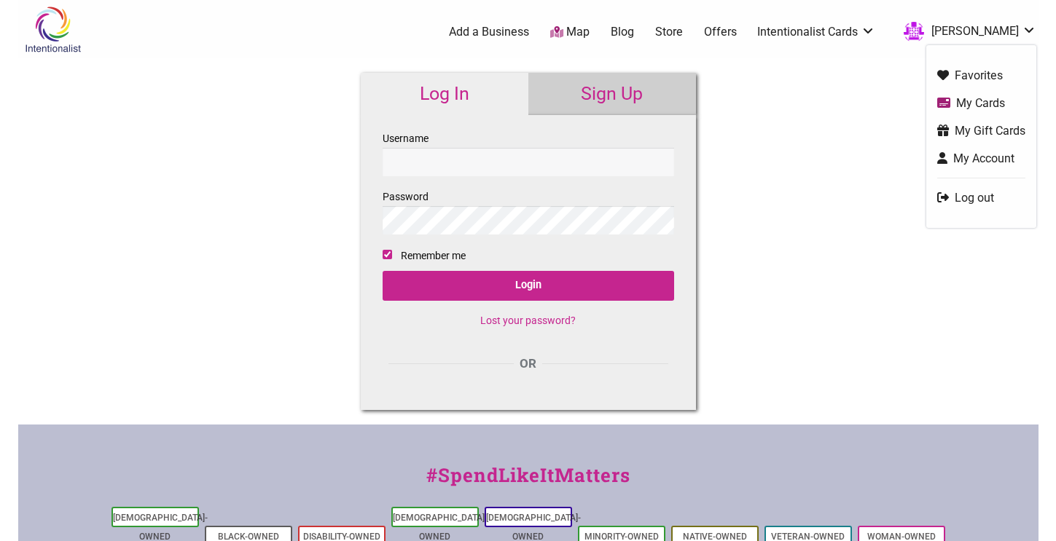
click at [992, 95] on link "My Cards" at bounding box center [981, 103] width 88 height 17
